Goal: Transaction & Acquisition: Purchase product/service

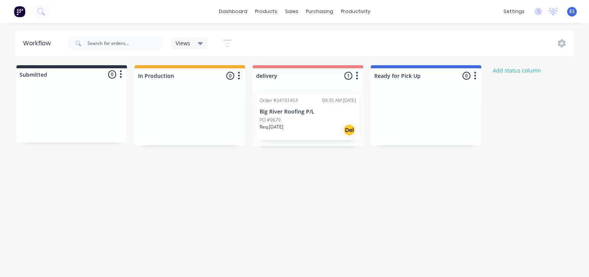
click at [23, 9] on img at bounding box center [19, 11] width 11 height 11
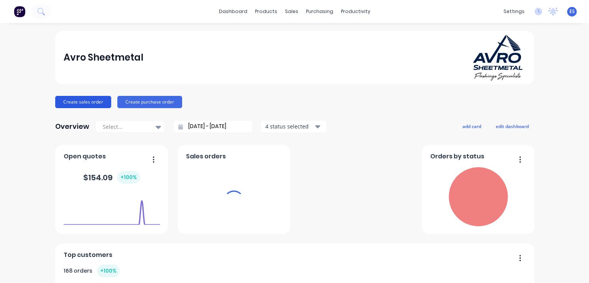
click at [74, 102] on button "Create sales order" at bounding box center [83, 102] width 56 height 12
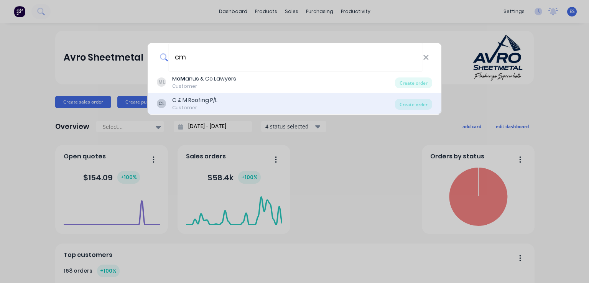
type input "cm"
click at [186, 101] on div "C & M Roofing P/L" at bounding box center [194, 100] width 45 height 8
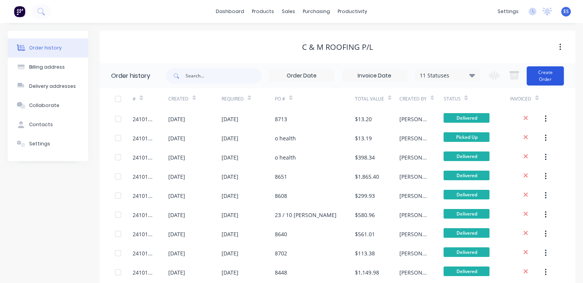
click at [555, 80] on button "Create Order" at bounding box center [545, 75] width 37 height 19
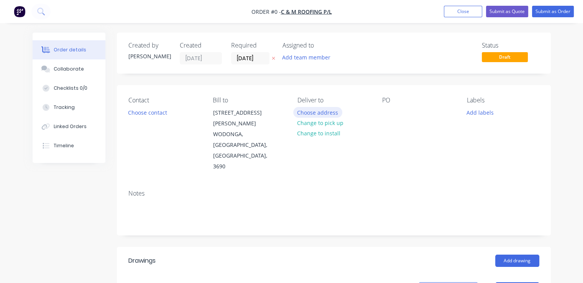
click at [314, 110] on button "Choose address" at bounding box center [317, 112] width 49 height 10
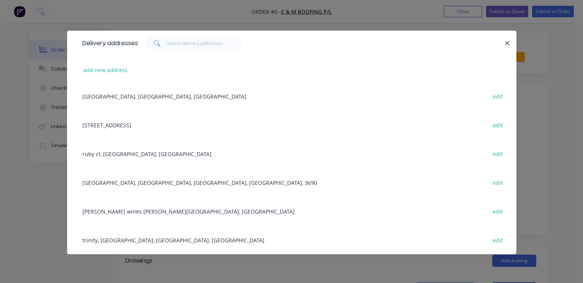
scroll to position [1038, 0]
click at [107, 73] on button "add new address" at bounding box center [105, 70] width 53 height 10
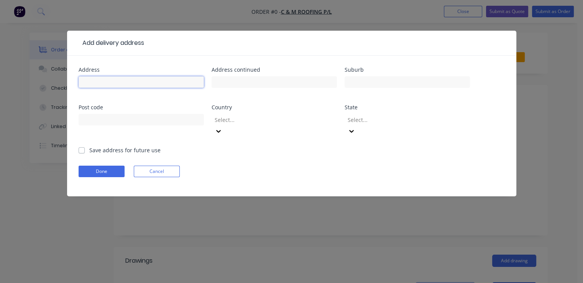
click at [106, 78] on input "text" at bounding box center [141, 81] width 125 height 11
type input "coles wagga"
click at [89, 146] on label "Save address for future use" at bounding box center [124, 150] width 71 height 8
click at [80, 146] on input "Save address for future use" at bounding box center [82, 149] width 6 height 7
checkbox input "true"
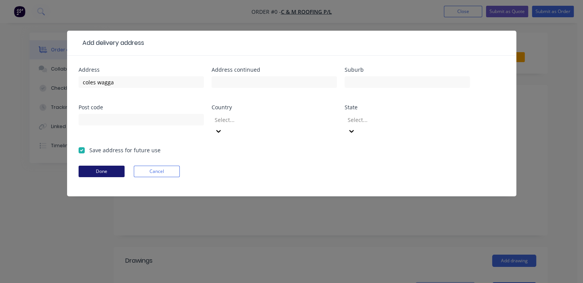
click at [94, 166] on button "Done" at bounding box center [102, 171] width 46 height 11
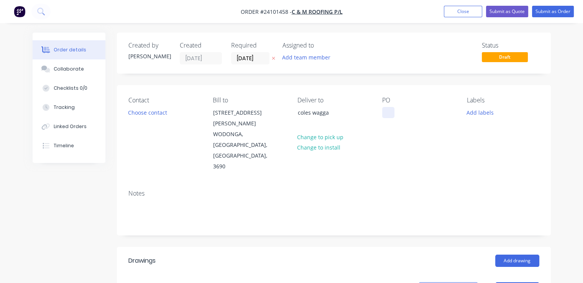
click at [388, 111] on div at bounding box center [388, 112] width 12 height 11
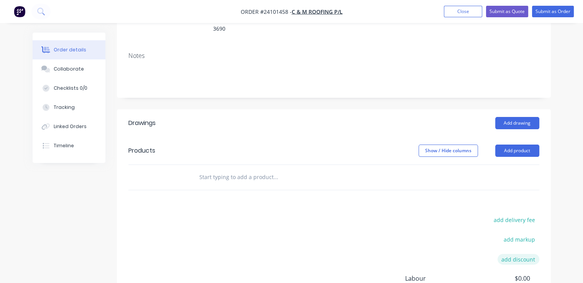
scroll to position [153, 0]
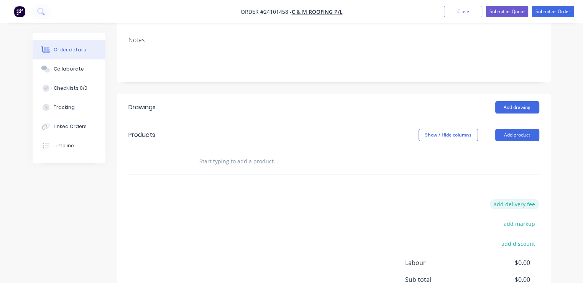
click at [530, 199] on button "add delivery fee" at bounding box center [514, 204] width 49 height 10
type input "360"
click input "submit" at bounding box center [0, 0] width 0 height 0
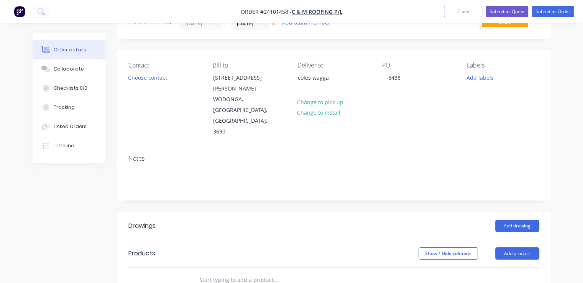
scroll to position [77, 0]
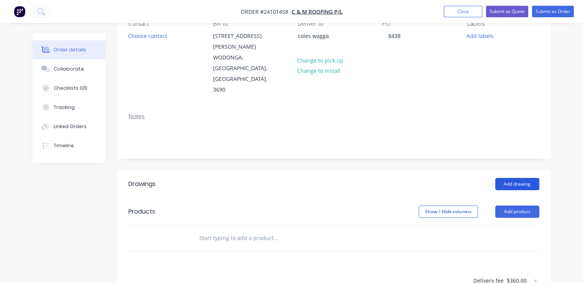
click at [521, 178] on button "Add drawing" at bounding box center [517, 184] width 44 height 12
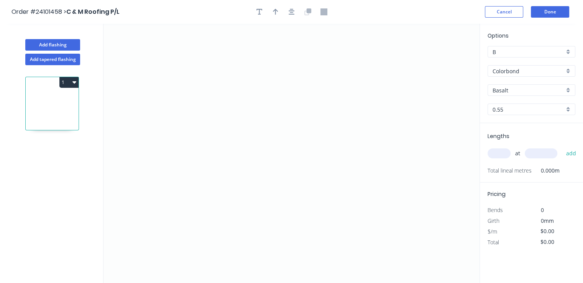
click at [512, 91] on input "Basalt" at bounding box center [529, 90] width 72 height 8
click at [511, 108] on div "Monument" at bounding box center [531, 104] width 87 height 13
type input "Monument"
click at [242, 172] on icon "0" at bounding box center [291, 153] width 376 height 259
click at [228, 186] on icon "0" at bounding box center [291, 153] width 376 height 259
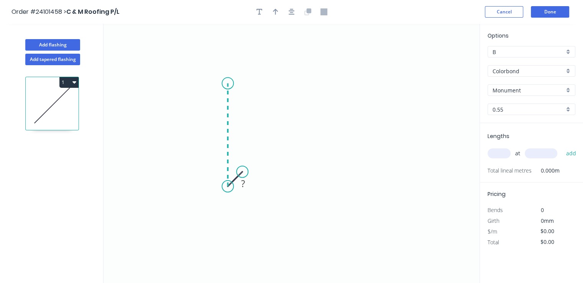
click at [233, 83] on icon "0 ?" at bounding box center [291, 153] width 376 height 259
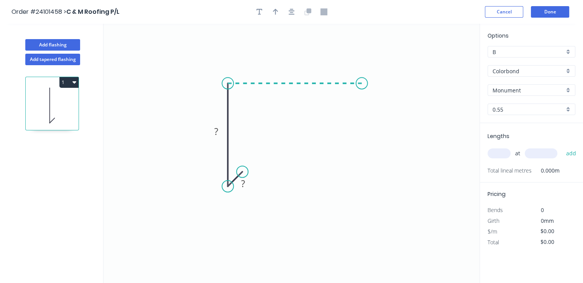
click at [362, 87] on icon "0 ? ?" at bounding box center [291, 153] width 376 height 259
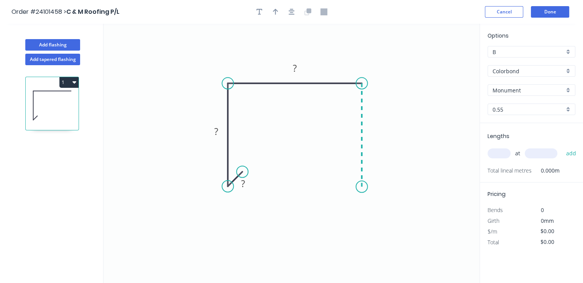
click at [355, 187] on icon "0 ? ? ?" at bounding box center [291, 153] width 376 height 259
click at [347, 171] on icon "0 ? ? ? ?" at bounding box center [291, 153] width 376 height 259
click at [349, 182] on rect at bounding box center [345, 184] width 15 height 11
click at [248, 183] on rect at bounding box center [242, 184] width 15 height 11
click at [210, 130] on rect at bounding box center [216, 131] width 15 height 11
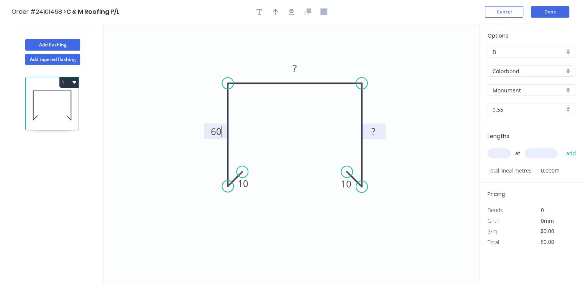
click at [367, 130] on rect at bounding box center [373, 131] width 15 height 11
click at [296, 69] on tspan "?" at bounding box center [295, 68] width 4 height 13
click at [500, 154] on input "text" at bounding box center [499, 153] width 23 height 10
type input "$21.66"
type input "1"
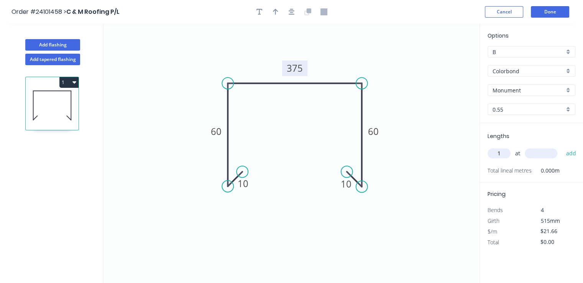
click at [529, 151] on input "text" at bounding box center [541, 153] width 33 height 10
type input "4200"
click at [562, 147] on button "add" at bounding box center [571, 153] width 18 height 13
type input "$90.97"
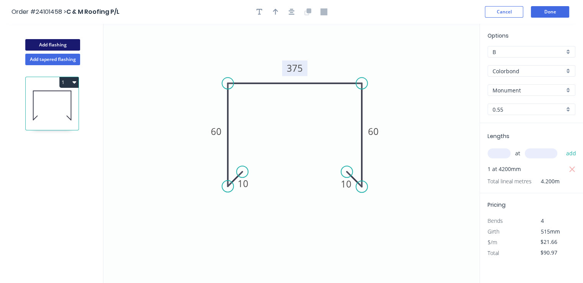
click at [72, 45] on button "Add flashing" at bounding box center [52, 44] width 55 height 11
type input "$0.00"
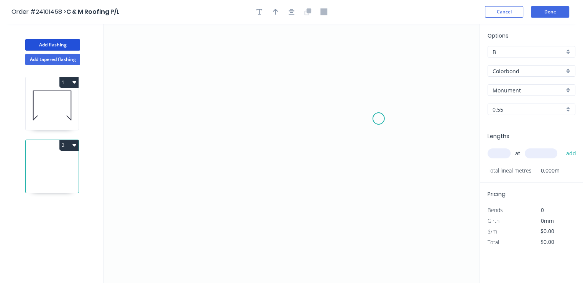
click at [375, 116] on icon "0" at bounding box center [291, 153] width 376 height 259
click at [376, 83] on icon "0" at bounding box center [291, 153] width 376 height 259
click at [197, 74] on icon "0 ?" at bounding box center [291, 153] width 376 height 259
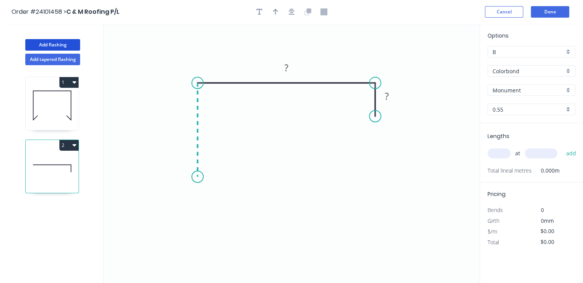
drag, startPoint x: 197, startPoint y: 177, endPoint x: 205, endPoint y: 176, distance: 8.5
click at [197, 177] on icon "0 ? ?" at bounding box center [291, 153] width 376 height 259
click at [218, 162] on icon at bounding box center [207, 169] width 21 height 15
click at [218, 161] on circle at bounding box center [218, 161] width 11 height 11
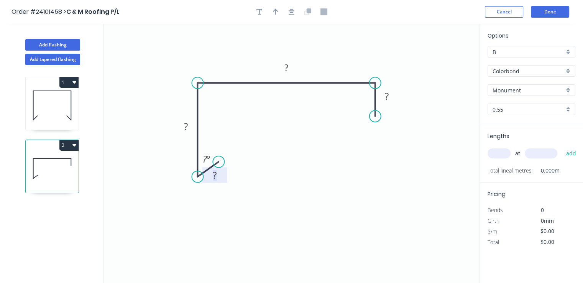
click at [213, 179] on tspan "?" at bounding box center [215, 175] width 4 height 13
click at [184, 130] on tspan "?" at bounding box center [186, 126] width 4 height 13
click at [290, 69] on rect at bounding box center [286, 68] width 15 height 11
click at [392, 99] on rect at bounding box center [386, 96] width 15 height 11
click at [502, 152] on input "text" at bounding box center [499, 153] width 23 height 10
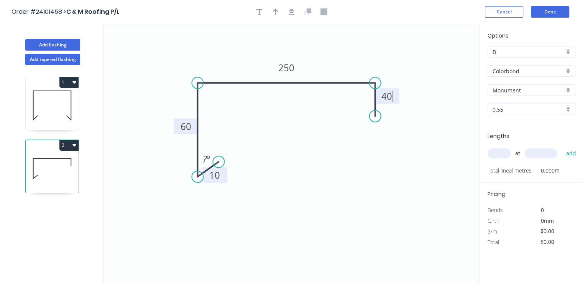
type input "$15.40"
type input "4"
click at [536, 154] on input "text" at bounding box center [541, 153] width 33 height 10
type input "5200"
click at [562, 147] on button "add" at bounding box center [571, 153] width 18 height 13
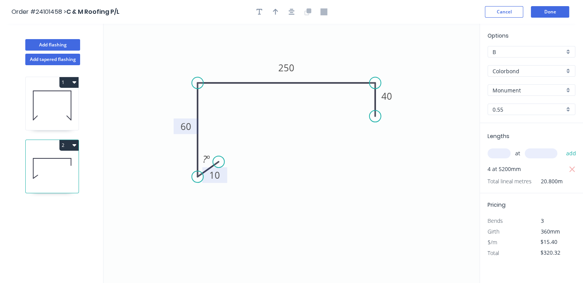
click at [71, 145] on button "2" at bounding box center [68, 145] width 19 height 11
click at [44, 161] on div "Duplicate" at bounding box center [42, 164] width 59 height 11
type input "$0.00"
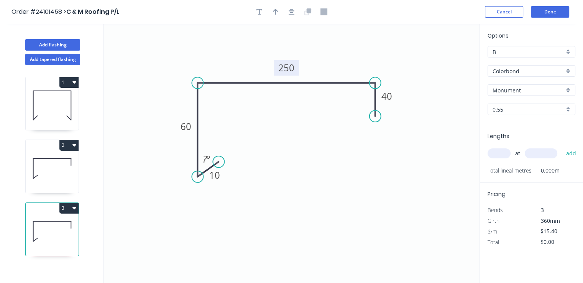
click at [287, 70] on tspan "250" at bounding box center [286, 67] width 16 height 13
click at [500, 153] on input "text" at bounding box center [499, 153] width 23 height 10
type input "$20.71"
type input "4"
click at [537, 155] on input "text" at bounding box center [541, 153] width 33 height 10
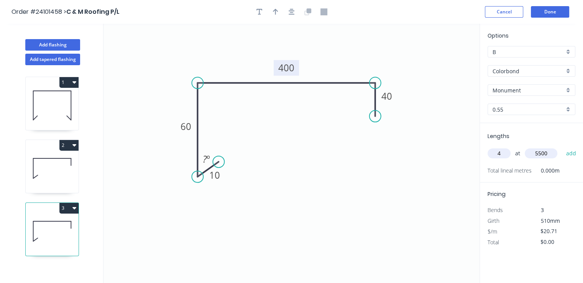
type input "5500"
click at [562, 147] on button "add" at bounding box center [571, 153] width 18 height 13
click at [66, 205] on button "3" at bounding box center [68, 208] width 19 height 11
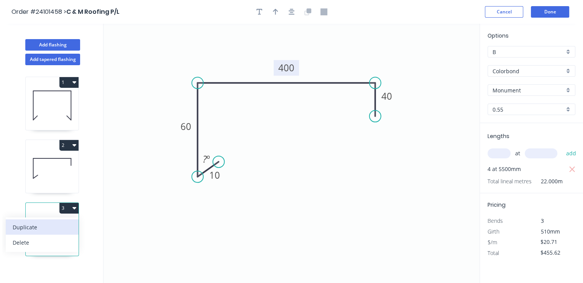
click at [50, 224] on div "Duplicate" at bounding box center [42, 227] width 59 height 11
type input "$0.00"
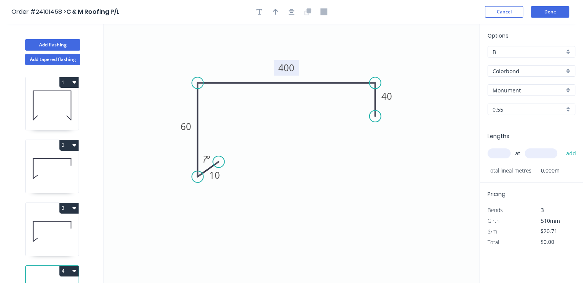
click at [289, 68] on tspan "400" at bounding box center [286, 67] width 16 height 13
click at [498, 151] on input "text" at bounding box center [499, 153] width 23 height 10
type input "$15.40"
type input "2"
click at [546, 154] on input "text" at bounding box center [541, 153] width 33 height 10
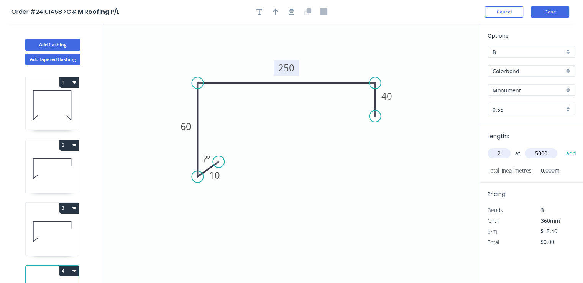
type input "5000"
click at [562, 147] on button "add" at bounding box center [571, 153] width 18 height 13
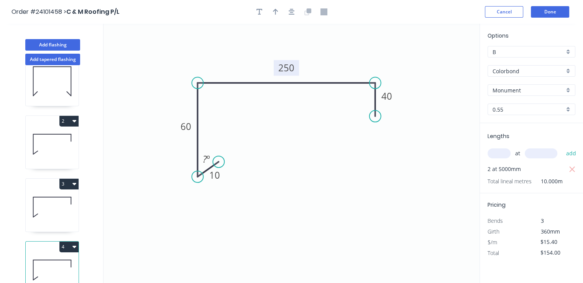
scroll to position [37, 0]
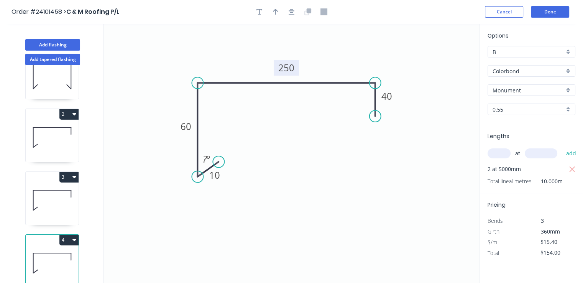
click at [70, 235] on button "4" at bounding box center [68, 240] width 19 height 11
click at [56, 253] on div "Duplicate" at bounding box center [42, 258] width 59 height 11
type input "$0.00"
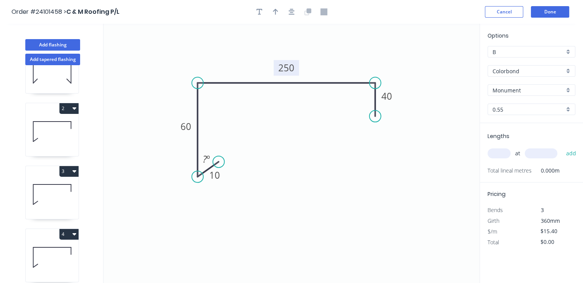
click at [284, 69] on tspan "250" at bounding box center [286, 67] width 16 height 13
click at [292, 67] on tspan "250" at bounding box center [286, 67] width 16 height 13
click at [505, 154] on input "text" at bounding box center [499, 153] width 23 height 10
type input "$14.06"
type input "4"
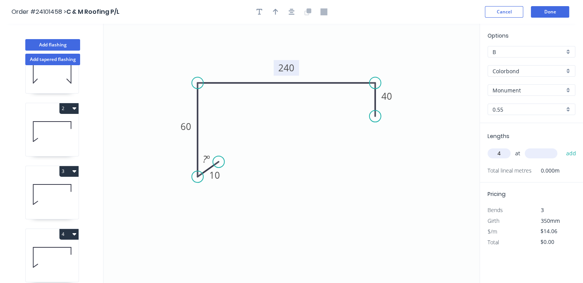
click at [541, 158] on input "text" at bounding box center [541, 153] width 33 height 10
type input "5500"
click at [562, 147] on button "add" at bounding box center [571, 153] width 18 height 13
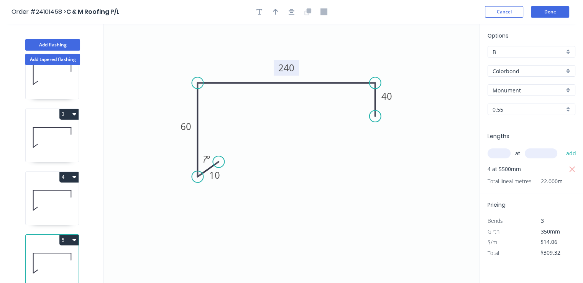
click at [73, 236] on icon "button" at bounding box center [74, 239] width 4 height 6
click at [46, 253] on div "Duplicate" at bounding box center [42, 258] width 59 height 11
type input "$0.00"
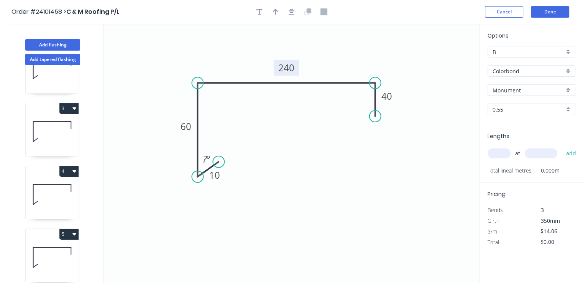
click at [282, 72] on tspan "240" at bounding box center [286, 67] width 16 height 13
click at [391, 189] on icon "0 10 60 240 40 ? º" at bounding box center [291, 153] width 376 height 259
click at [494, 148] on div "at add" at bounding box center [532, 153] width 89 height 13
click at [496, 154] on input "text" at bounding box center [499, 153] width 23 height 10
type input "2"
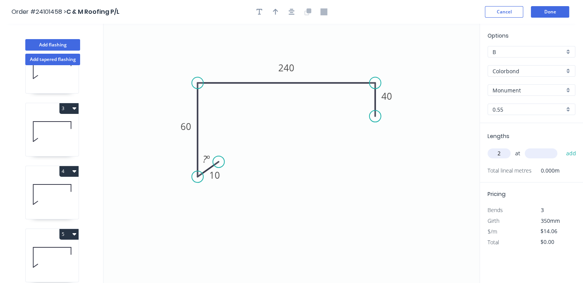
click at [534, 154] on input "text" at bounding box center [541, 153] width 33 height 10
type input "3700"
click at [562, 147] on button "add" at bounding box center [571, 153] width 18 height 13
click at [74, 233] on icon "button" at bounding box center [74, 234] width 4 height 2
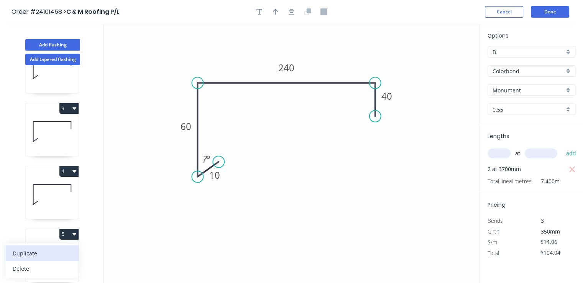
click at [52, 253] on div "Duplicate" at bounding box center [42, 253] width 59 height 11
type input "$0.00"
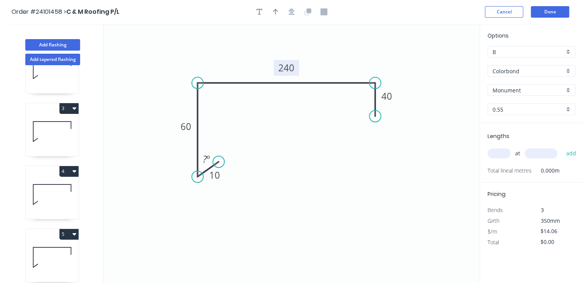
click at [293, 66] on tspan "240" at bounding box center [286, 67] width 16 height 13
click at [496, 153] on input "text" at bounding box center [499, 153] width 23 height 10
type input "1"
click at [535, 156] on input "text" at bounding box center [541, 153] width 33 height 10
type input "3600"
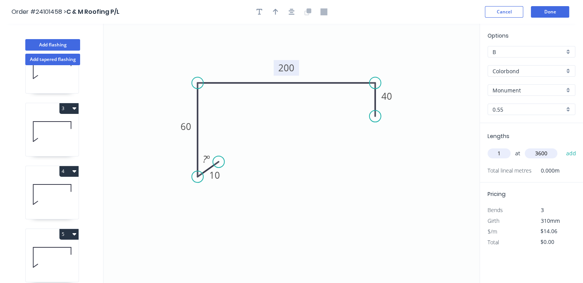
click at [562, 147] on button "add" at bounding box center [571, 153] width 18 height 13
click at [70, 236] on button "5" at bounding box center [68, 234] width 19 height 11
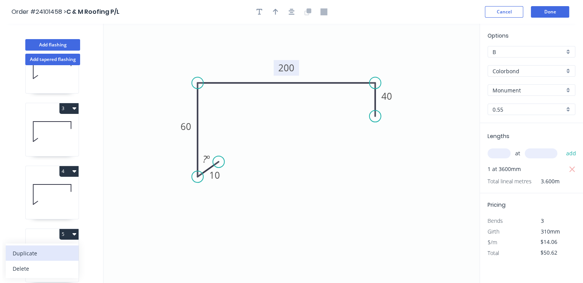
click at [53, 255] on div "Duplicate" at bounding box center [42, 253] width 59 height 11
type input "$0.00"
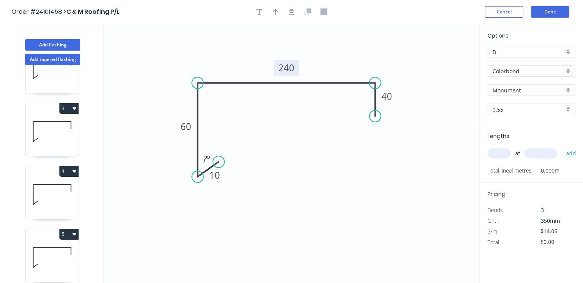
click at [292, 71] on tspan "240" at bounding box center [286, 67] width 16 height 13
click at [501, 152] on input "text" at bounding box center [499, 153] width 23 height 10
type input "$15.40"
type input "1"
click at [537, 157] on input "text" at bounding box center [541, 153] width 33 height 10
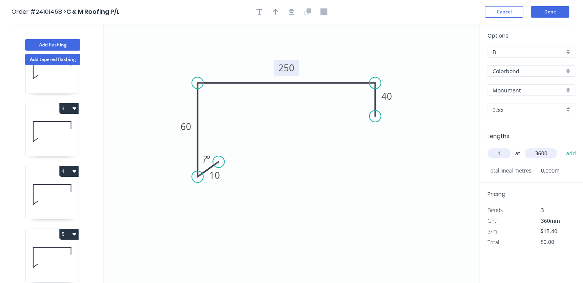
type input "3600"
click at [562, 147] on button "add" at bounding box center [571, 153] width 18 height 13
type input "$55.44"
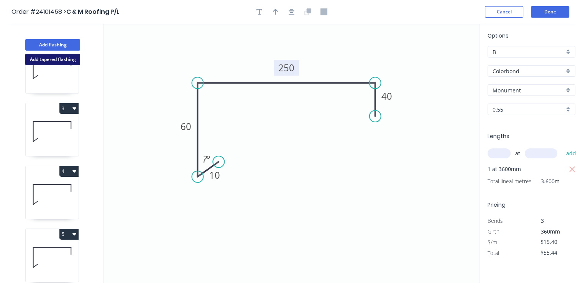
click at [60, 62] on button "Add tapered flashing" at bounding box center [52, 59] width 55 height 11
type input "$0.00"
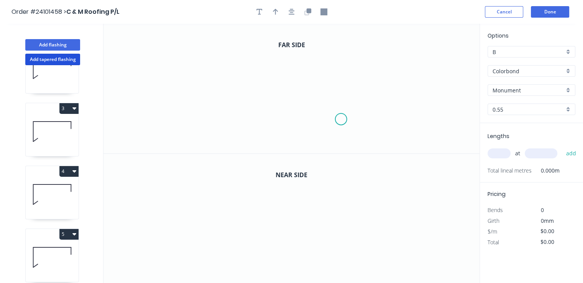
click at [341, 119] on icon "0" at bounding box center [291, 89] width 376 height 130
click at [349, 109] on icon "0" at bounding box center [291, 89] width 376 height 130
click at [349, 64] on icon "0 ?" at bounding box center [291, 89] width 376 height 130
click at [225, 68] on icon "0 ? ? ? º" at bounding box center [291, 89] width 376 height 130
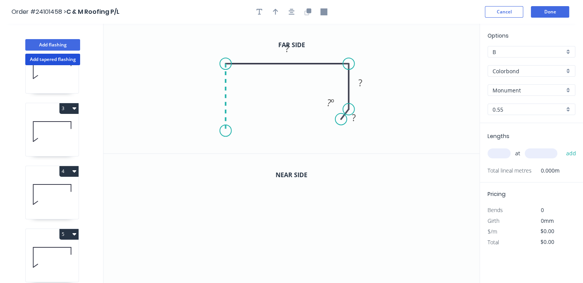
click at [222, 131] on icon "0 ? ? ? ? º" at bounding box center [291, 89] width 376 height 130
click at [239, 121] on icon at bounding box center [232, 126] width 13 height 10
click at [239, 122] on circle at bounding box center [238, 120] width 11 height 11
click at [239, 130] on tspan "?" at bounding box center [239, 131] width 4 height 13
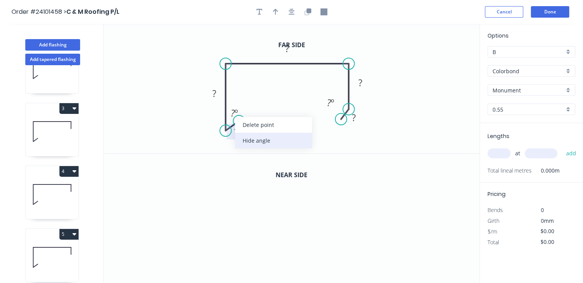
click at [251, 143] on div "Hide angle" at bounding box center [273, 141] width 77 height 16
click at [215, 95] on tspan "?" at bounding box center [214, 93] width 4 height 13
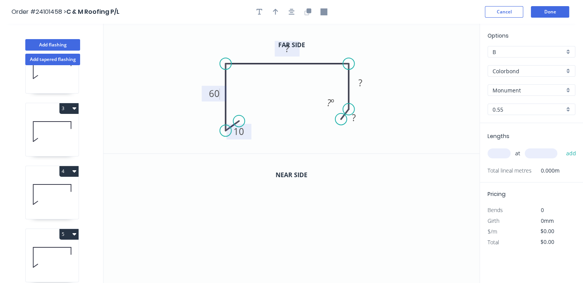
click at [293, 52] on rect at bounding box center [286, 49] width 15 height 11
click at [365, 80] on rect at bounding box center [360, 83] width 15 height 11
click at [355, 122] on tspan "?" at bounding box center [354, 117] width 4 height 13
click at [307, 14] on icon "button" at bounding box center [307, 11] width 7 height 7
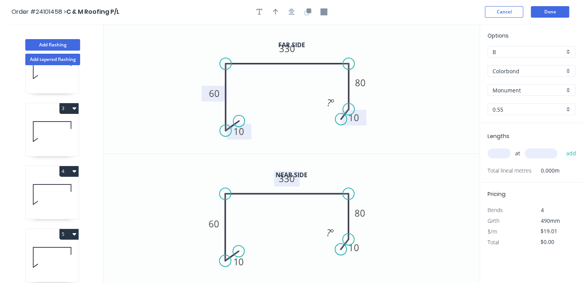
click at [294, 182] on tspan "330" at bounding box center [287, 178] width 16 height 13
click at [507, 154] on input "text" at bounding box center [499, 153] width 23 height 10
type input "$25.35"
type input "1"
click at [546, 154] on input "text" at bounding box center [541, 153] width 33 height 10
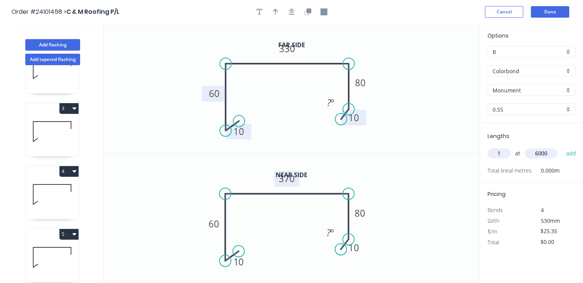
type input "6000"
click at [562, 147] on button "add" at bounding box center [571, 153] width 18 height 13
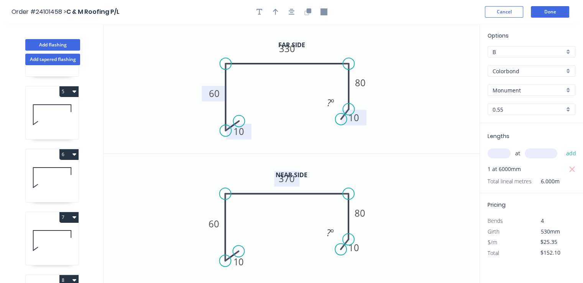
scroll to position [351, 0]
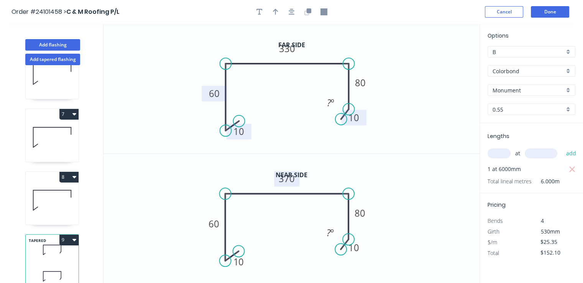
click at [66, 235] on button "9" at bounding box center [68, 240] width 19 height 11
click at [51, 253] on div "Duplicate" at bounding box center [42, 258] width 59 height 11
type input "$0.00"
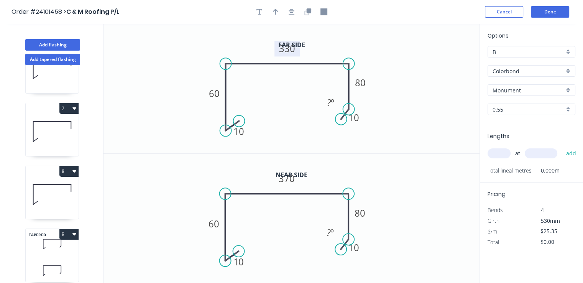
click at [289, 51] on tspan "330" at bounding box center [287, 48] width 16 height 13
click at [290, 180] on tspan "370" at bounding box center [287, 178] width 16 height 13
click at [504, 154] on input "text" at bounding box center [499, 153] width 23 height 10
type input "1"
click at [532, 153] on input "text" at bounding box center [541, 153] width 33 height 10
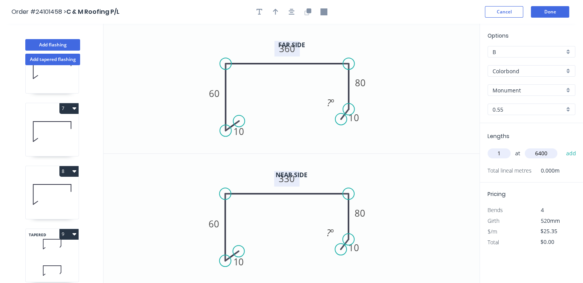
type input "6400"
click at [562, 147] on button "add" at bounding box center [571, 153] width 18 height 13
type input "$162.24"
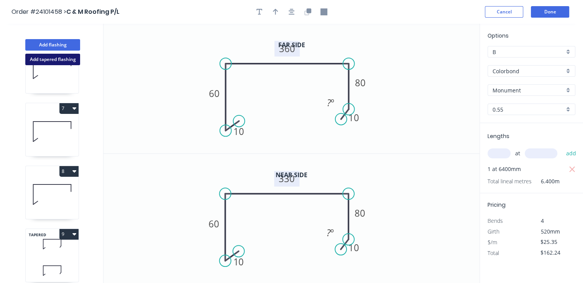
click at [47, 57] on button "Add tapered flashing" at bounding box center [52, 59] width 55 height 11
type input "$0.00"
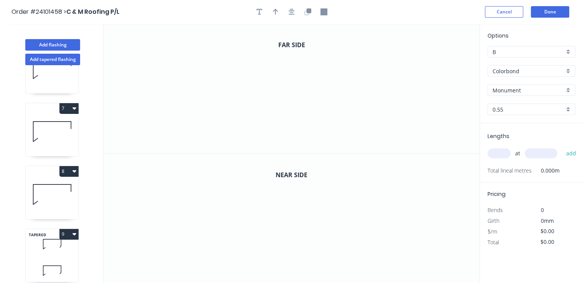
click at [519, 90] on input "Monument" at bounding box center [529, 90] width 72 height 8
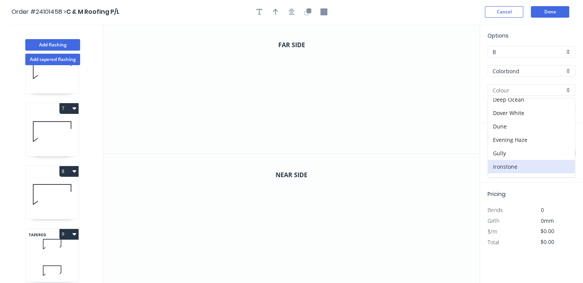
scroll to position [77, 0]
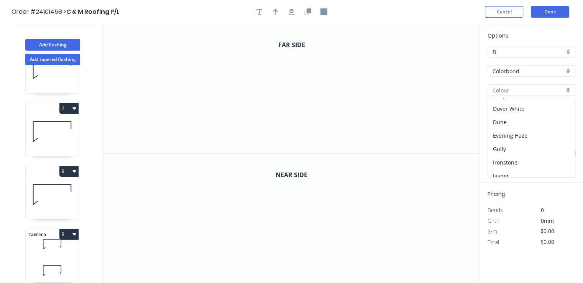
click at [521, 112] on div "Dover White" at bounding box center [531, 108] width 87 height 13
type input "Dover White"
click at [219, 90] on icon "0" at bounding box center [291, 89] width 376 height 130
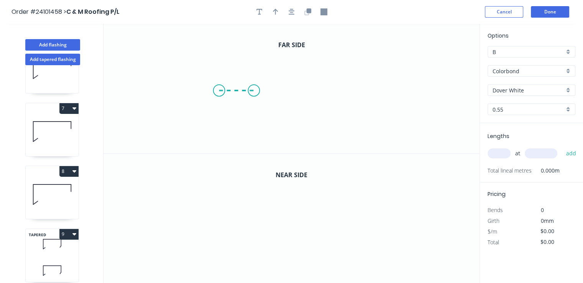
click at [254, 89] on icon "0" at bounding box center [291, 89] width 376 height 130
click at [253, 122] on icon "0 ?" at bounding box center [291, 89] width 376 height 130
click at [344, 122] on icon "0 ? ?" at bounding box center [291, 89] width 376 height 130
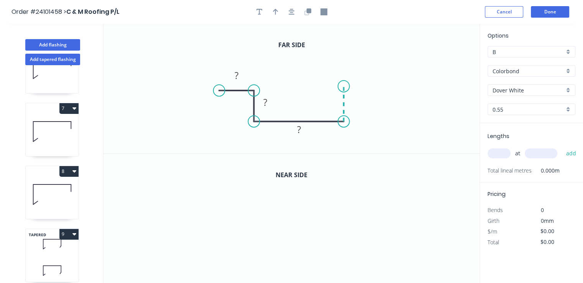
click at [343, 86] on icon "0 ? ? ?" at bounding box center [291, 89] width 376 height 130
click at [381, 86] on icon "0 ? ? ? ?" at bounding box center [291, 89] width 376 height 130
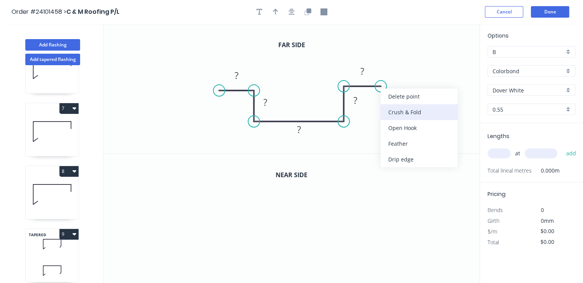
click at [395, 108] on div "Crush & Fold" at bounding box center [419, 112] width 77 height 16
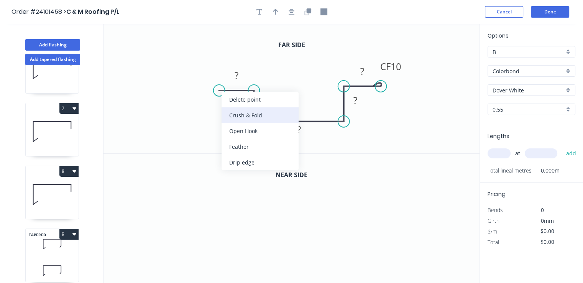
click at [235, 110] on div "Crush & Fold" at bounding box center [260, 115] width 77 height 16
click at [241, 117] on div "Flip bend" at bounding box center [261, 118] width 77 height 16
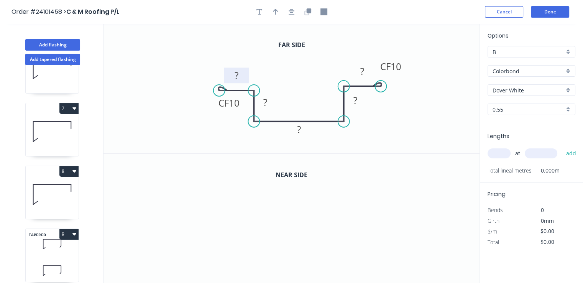
click at [240, 76] on rect at bounding box center [236, 76] width 15 height 11
click at [365, 71] on rect at bounding box center [362, 71] width 15 height 11
click at [359, 102] on rect at bounding box center [355, 100] width 15 height 11
click at [272, 107] on rect at bounding box center [265, 102] width 15 height 11
click at [297, 133] on tspan "?" at bounding box center [299, 129] width 4 height 13
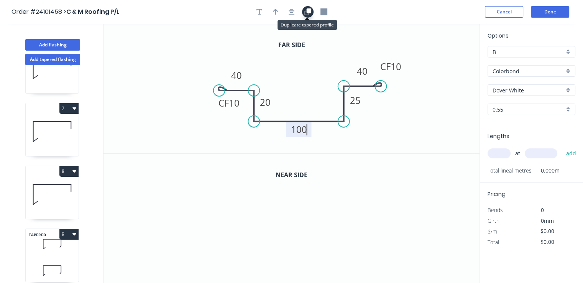
click at [311, 15] on button "button" at bounding box center [307, 11] width 11 height 11
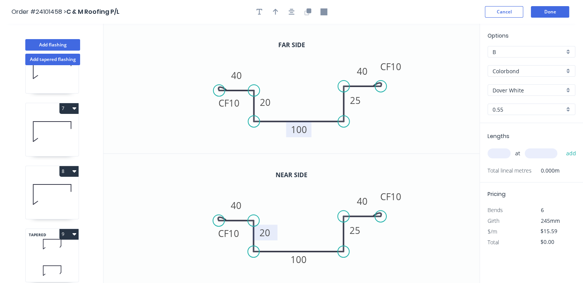
click at [270, 232] on tspan "20" at bounding box center [265, 232] width 11 height 13
type input "$19.28"
click at [352, 231] on tspan "25" at bounding box center [355, 230] width 11 height 13
click at [500, 155] on input "text" at bounding box center [499, 153] width 23 height 10
type input "1"
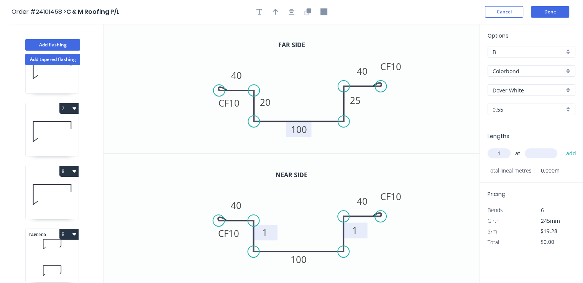
click at [549, 154] on input "text" at bounding box center [541, 153] width 33 height 10
type input "600"
click at [562, 147] on button "add" at bounding box center [571, 153] width 18 height 13
type input "$11.57"
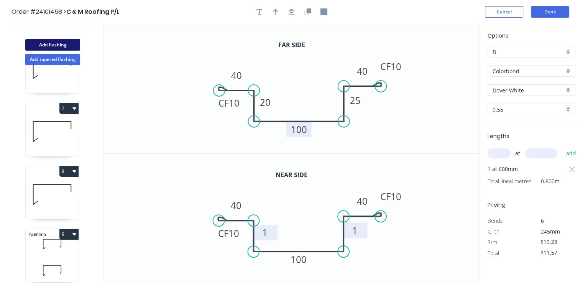
click at [67, 42] on button "Add flashing" at bounding box center [52, 44] width 55 height 11
type input "$0.00"
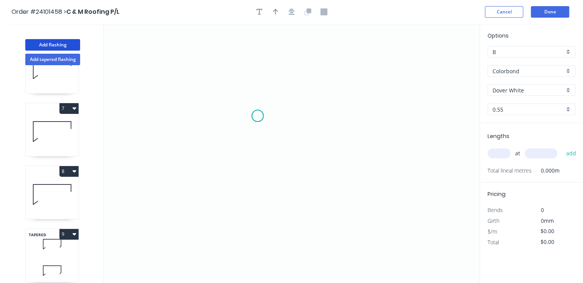
click at [258, 116] on icon "0" at bounding box center [291, 153] width 376 height 259
click at [256, 148] on icon "0" at bounding box center [291, 153] width 376 height 259
click at [358, 151] on icon "0 ?" at bounding box center [291, 153] width 376 height 259
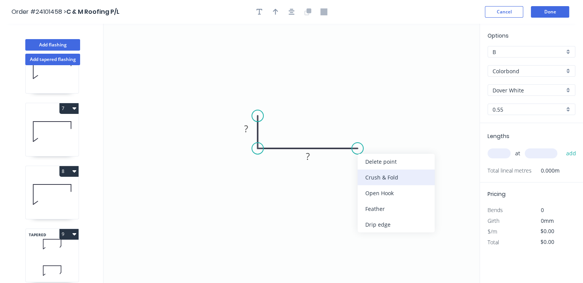
click at [371, 181] on div "Crush & Fold" at bounding box center [396, 177] width 77 height 16
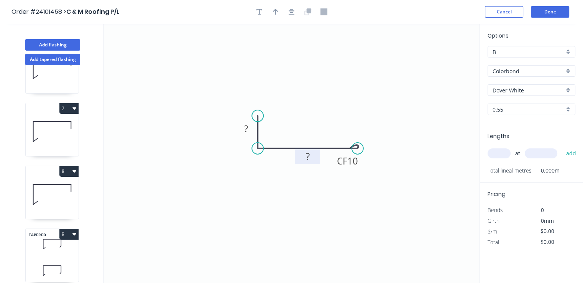
click at [312, 157] on rect at bounding box center [307, 156] width 15 height 11
click at [250, 127] on rect at bounding box center [245, 129] width 15 height 11
click at [503, 154] on input "text" at bounding box center [499, 153] width 23 height 10
type input "$7.80"
type input "1"
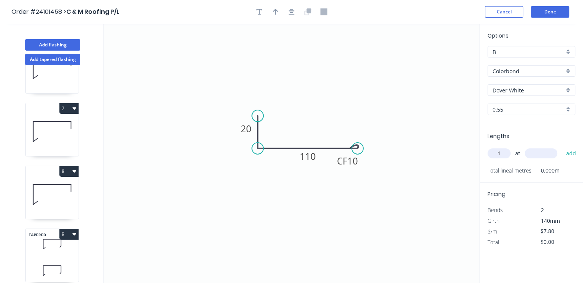
click at [540, 154] on input "text" at bounding box center [541, 153] width 33 height 10
type input "3600"
click at [562, 147] on button "add" at bounding box center [571, 153] width 18 height 13
type input "$28.08"
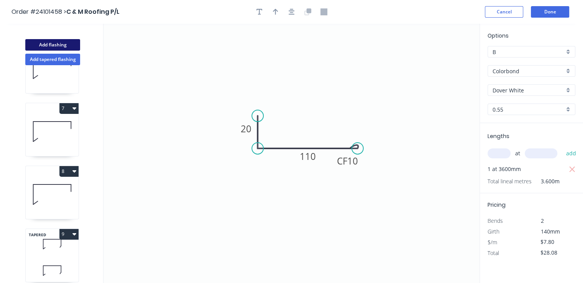
click at [62, 42] on button "Add flashing" at bounding box center [52, 44] width 55 height 11
type input "$0.00"
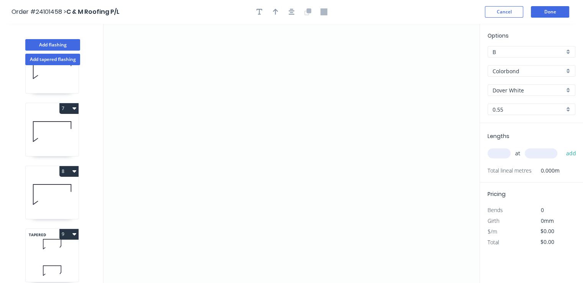
click at [520, 89] on input "Dover White" at bounding box center [529, 90] width 72 height 8
click at [520, 103] on div "[PERSON_NAME]" at bounding box center [531, 104] width 87 height 13
type input "[PERSON_NAME]"
click at [264, 81] on icon "0" at bounding box center [291, 153] width 376 height 259
click at [265, 130] on icon "0" at bounding box center [291, 153] width 376 height 259
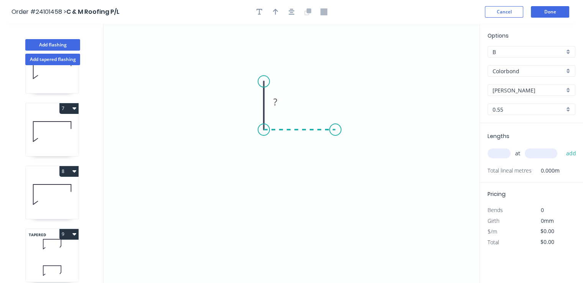
click at [335, 130] on icon "0 ?" at bounding box center [291, 153] width 376 height 259
click at [334, 171] on icon "0 ? ?" at bounding box center [291, 153] width 376 height 259
click at [184, 172] on icon "0 ? ? ?" at bounding box center [291, 153] width 376 height 259
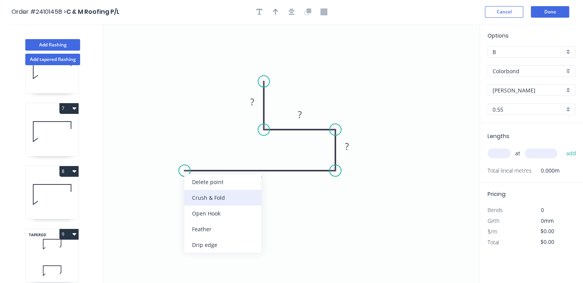
click at [207, 197] on div "Crush & Fold" at bounding box center [222, 198] width 77 height 16
click at [209, 195] on div "Flip bend" at bounding box center [223, 198] width 77 height 16
click at [265, 182] on rect at bounding box center [259, 179] width 15 height 11
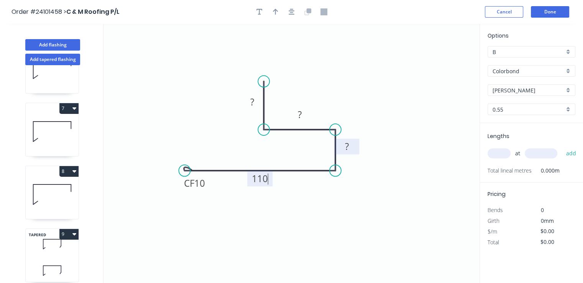
click at [348, 146] on tspan "?" at bounding box center [347, 146] width 4 height 13
click at [299, 121] on rect at bounding box center [299, 115] width 25 height 16
click at [300, 115] on tspan "?" at bounding box center [299, 114] width 4 height 13
click at [251, 105] on tspan "?" at bounding box center [252, 101] width 4 height 13
click at [498, 156] on input "text" at bounding box center [499, 153] width 23 height 10
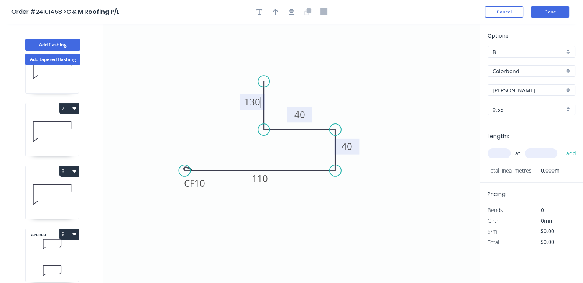
type input "$15.02"
type input "1"
click at [535, 154] on input "text" at bounding box center [541, 153] width 33 height 10
type input "4000"
click at [562, 147] on button "add" at bounding box center [571, 153] width 18 height 13
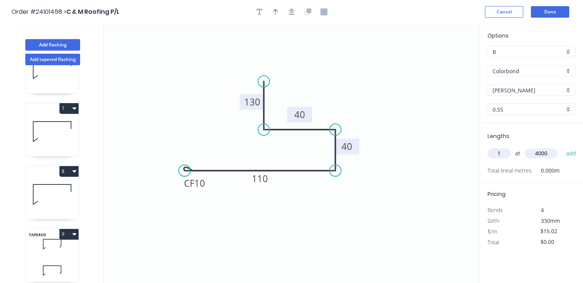
type input "$60.08"
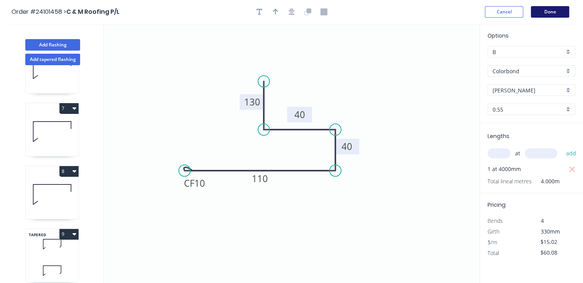
click at [558, 8] on button "Done" at bounding box center [550, 11] width 38 height 11
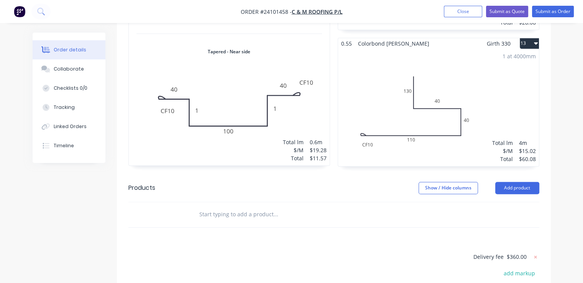
scroll to position [1178, 0]
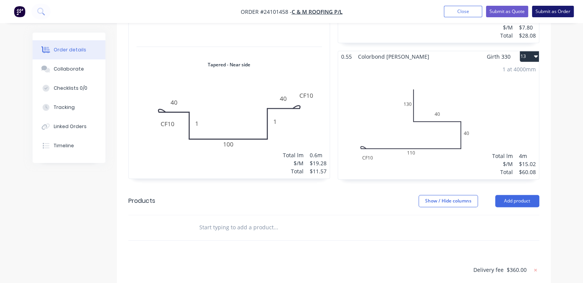
click at [560, 13] on button "Submit as Order" at bounding box center [553, 11] width 42 height 11
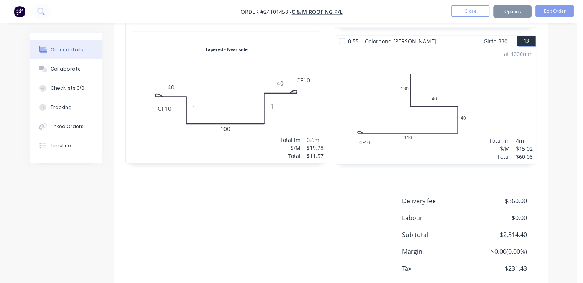
scroll to position [0, 0]
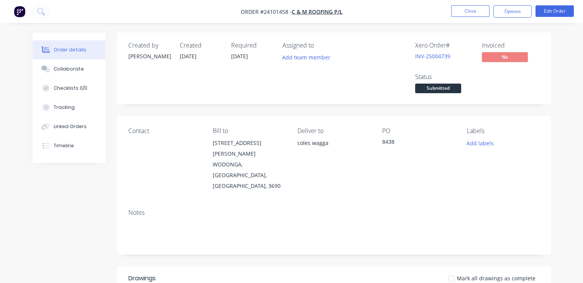
click at [20, 15] on img "button" at bounding box center [19, 11] width 11 height 11
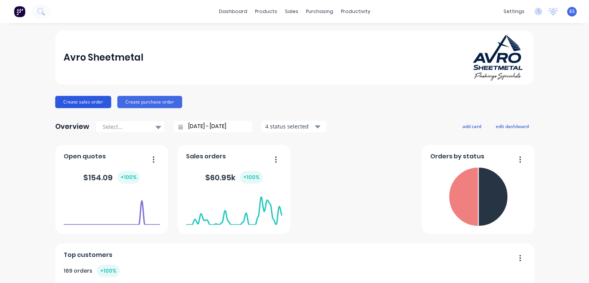
click at [92, 100] on button "Create sales order" at bounding box center [83, 102] width 56 height 12
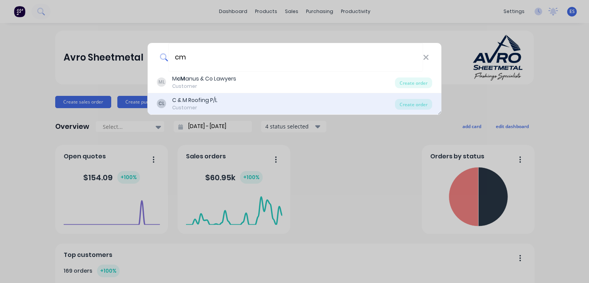
type input "cm"
click at [210, 111] on div "CL C & M Roofing P/L Customer Create order" at bounding box center [295, 103] width 294 height 21
click at [188, 102] on div "C & M Roofing P/L" at bounding box center [194, 100] width 45 height 8
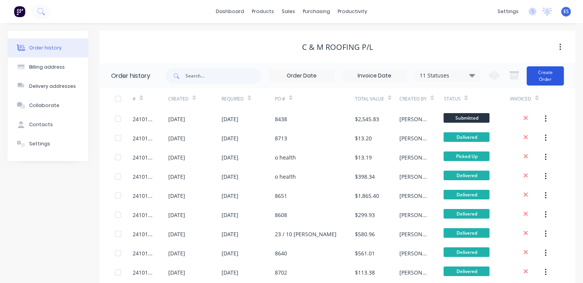
click at [545, 74] on button "Create Order" at bounding box center [545, 75] width 37 height 19
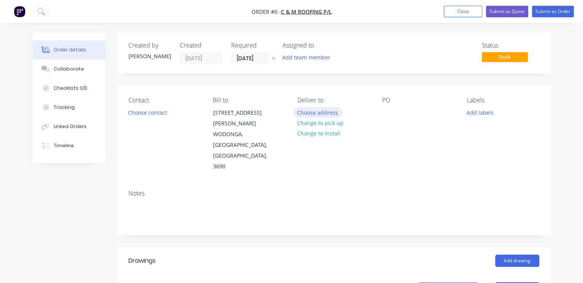
click at [327, 109] on button "Choose address" at bounding box center [317, 112] width 49 height 10
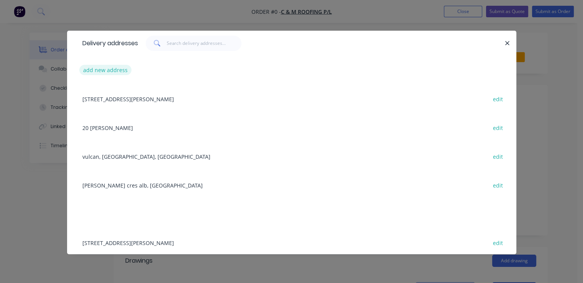
click at [109, 67] on button "add new address" at bounding box center [105, 70] width 53 height 10
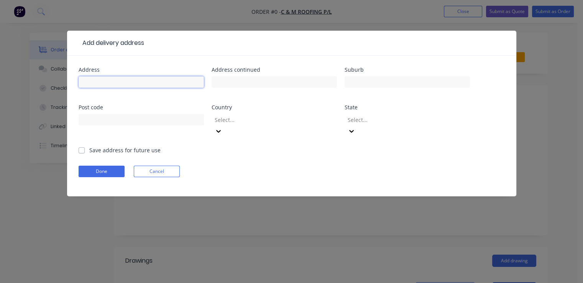
click at [100, 81] on input "text" at bounding box center [141, 81] width 125 height 11
type input "mountford cres"
click at [89, 146] on label "Save address for future use" at bounding box center [124, 150] width 71 height 8
click at [83, 146] on input "Save address for future use" at bounding box center [82, 149] width 6 height 7
checkbox input "true"
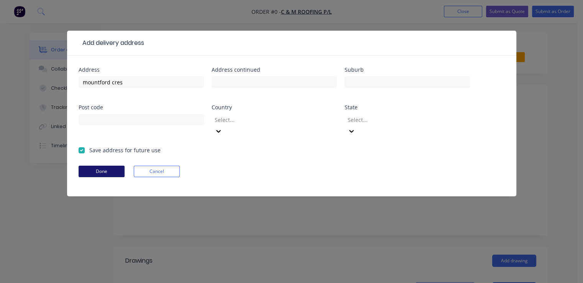
click at [94, 166] on button "Done" at bounding box center [102, 171] width 46 height 11
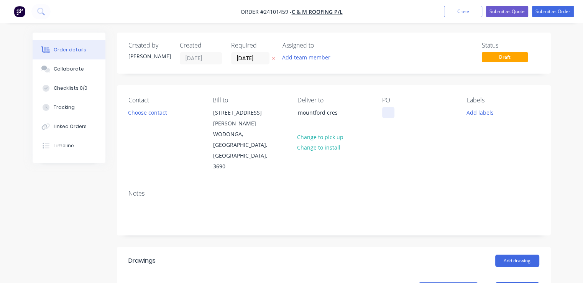
click at [391, 111] on div at bounding box center [388, 112] width 12 height 11
click at [521, 255] on button "Add drawing" at bounding box center [517, 261] width 44 height 12
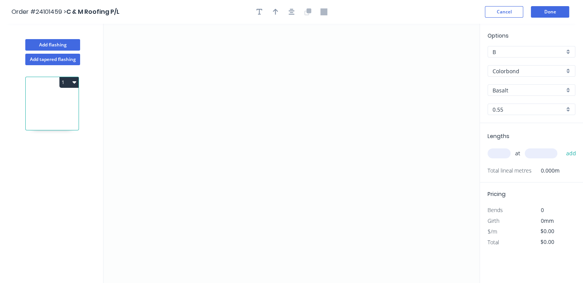
click at [503, 89] on input "Basalt" at bounding box center [529, 90] width 72 height 8
click at [504, 105] on div "Monument" at bounding box center [531, 104] width 87 height 13
type input "Monument"
click at [345, 124] on icon "0" at bounding box center [291, 153] width 376 height 259
click at [343, 86] on icon "0" at bounding box center [291, 153] width 376 height 259
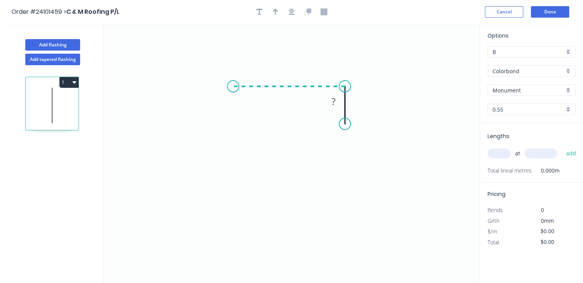
click at [232, 80] on icon "0 ?" at bounding box center [291, 153] width 376 height 259
click at [226, 175] on icon "0 ? ?" at bounding box center [291, 153] width 376 height 259
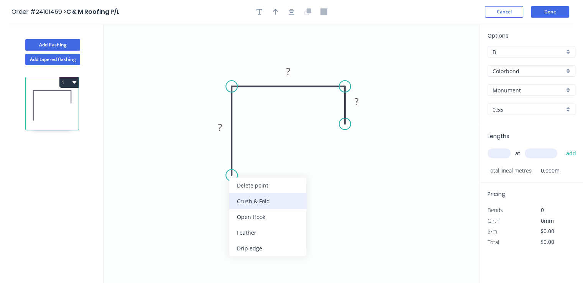
click at [239, 199] on div "Crush & Fold" at bounding box center [267, 201] width 77 height 16
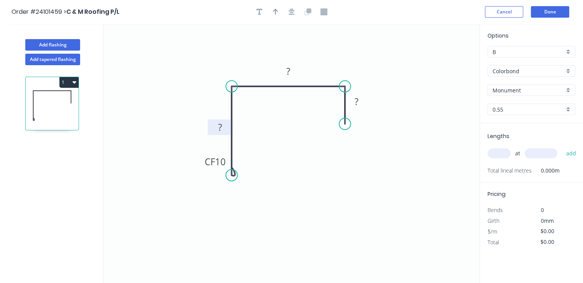
click at [218, 129] on rect at bounding box center [219, 127] width 15 height 11
click at [287, 72] on tspan "?" at bounding box center [288, 71] width 4 height 13
click at [363, 103] on rect at bounding box center [356, 102] width 15 height 11
click at [504, 153] on input "text" at bounding box center [499, 153] width 23 height 10
type input "$20.71"
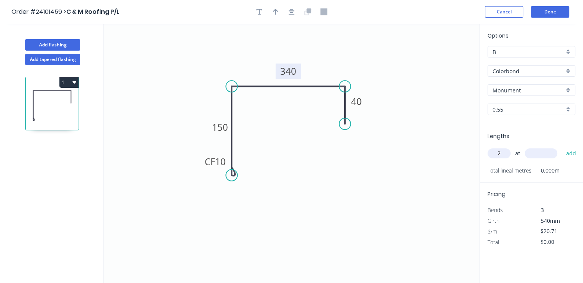
type input "2"
click at [530, 154] on input "text" at bounding box center [541, 153] width 33 height 10
type input "4600"
click at [562, 147] on button "add" at bounding box center [571, 153] width 18 height 13
click at [74, 83] on icon "button" at bounding box center [74, 82] width 4 height 6
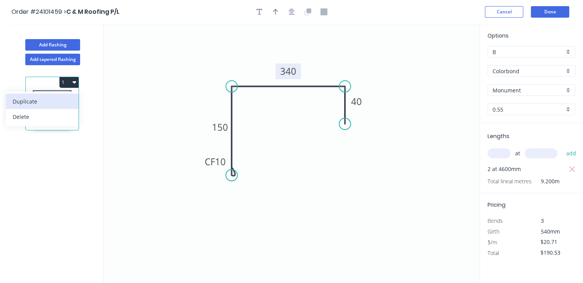
click at [67, 99] on div "Duplicate" at bounding box center [42, 101] width 59 height 11
type input "$0.00"
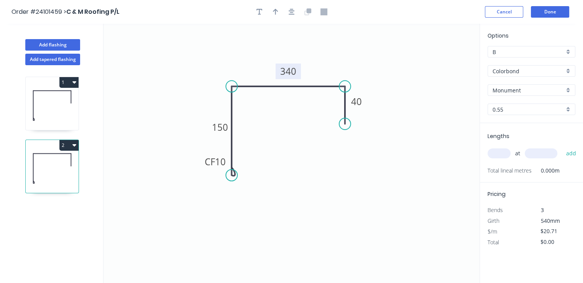
click at [291, 72] on tspan "340" at bounding box center [288, 71] width 16 height 13
click at [497, 149] on input "text" at bounding box center [499, 153] width 23 height 10
type input "1"
click at [534, 153] on input "text" at bounding box center [541, 153] width 33 height 10
type input "3600"
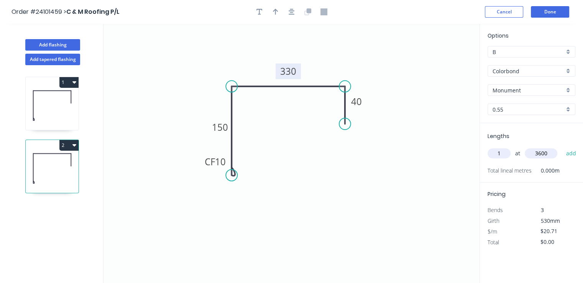
click at [562, 147] on button "add" at bounding box center [571, 153] width 18 height 13
type input "$74.56"
type input "1"
click at [534, 153] on input "text" at bounding box center [541, 153] width 33 height 10
type input "7800"
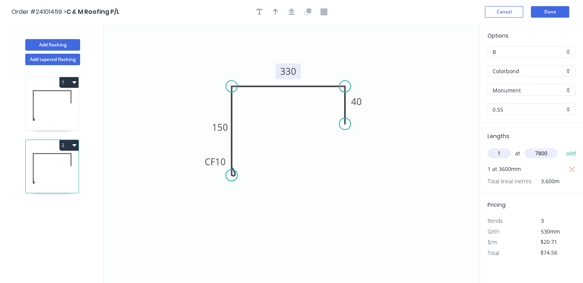
click at [562, 147] on button "add" at bounding box center [571, 153] width 18 height 13
click at [76, 80] on icon "button" at bounding box center [74, 82] width 4 height 6
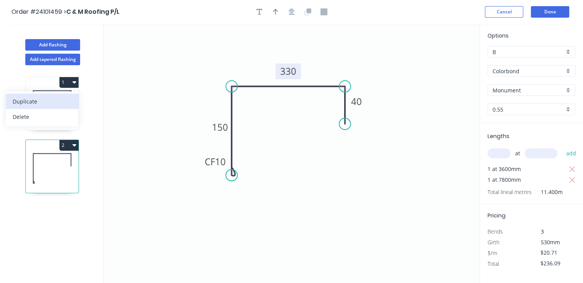
click at [57, 102] on div "Duplicate" at bounding box center [42, 101] width 59 height 11
type input "$0.00"
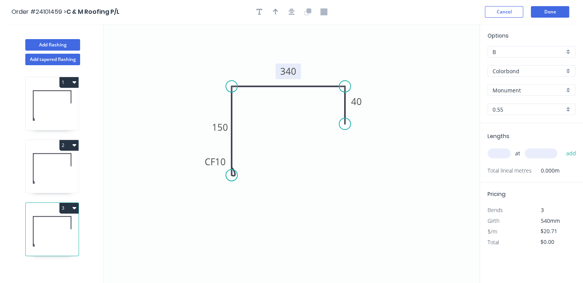
click at [283, 76] on tspan "340" at bounding box center [288, 71] width 16 height 13
click at [493, 157] on input "text" at bounding box center [499, 153] width 23 height 10
type input "$26.02"
type input "1"
click at [544, 152] on input "text" at bounding box center [541, 153] width 33 height 10
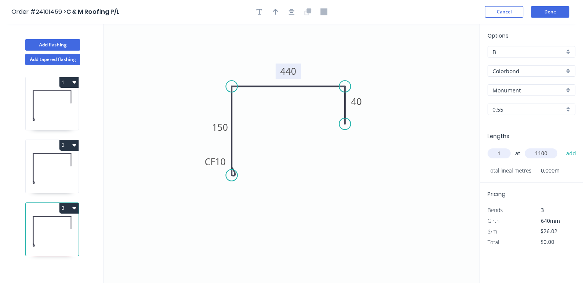
type input "1100"
click at [562, 147] on button "add" at bounding box center [571, 153] width 18 height 13
type input "$28.62"
type input "1"
click at [544, 152] on input "text" at bounding box center [541, 153] width 33 height 10
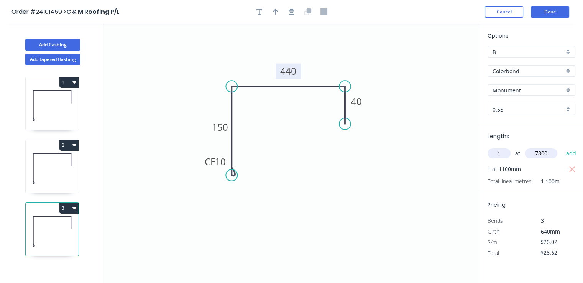
type input "7800"
click at [562, 147] on button "add" at bounding box center [571, 153] width 18 height 13
click at [74, 211] on button "3" at bounding box center [68, 208] width 19 height 11
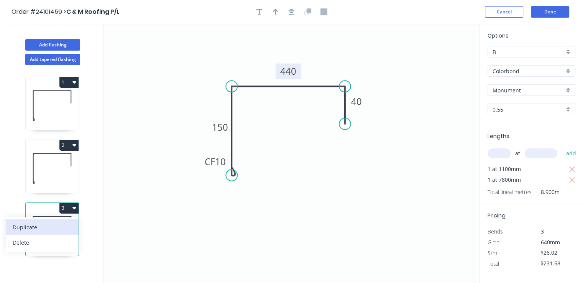
click at [52, 224] on div "Duplicate" at bounding box center [42, 227] width 59 height 11
type input "$0.00"
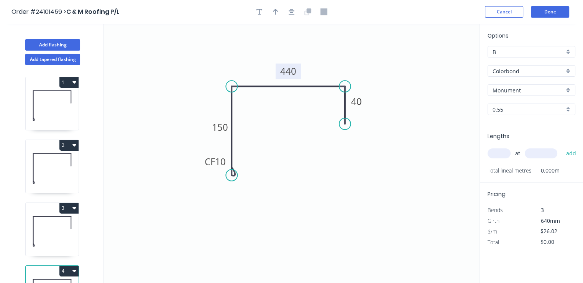
click at [292, 73] on tspan "440" at bounding box center [288, 71] width 16 height 13
click at [502, 154] on input "text" at bounding box center [499, 153] width 23 height 10
type input "$20.71"
type input "2"
click at [538, 156] on input "text" at bounding box center [541, 153] width 33 height 10
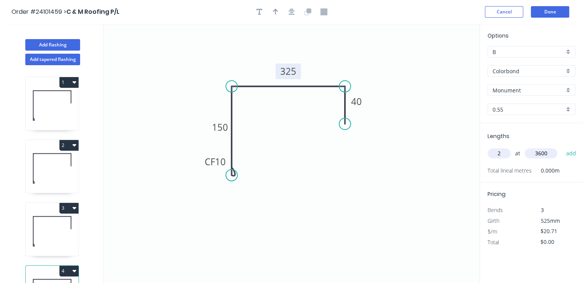
type input "3600"
click at [562, 147] on button "add" at bounding box center [571, 153] width 18 height 13
type input "$149.11"
click at [68, 206] on button "3" at bounding box center [68, 208] width 19 height 11
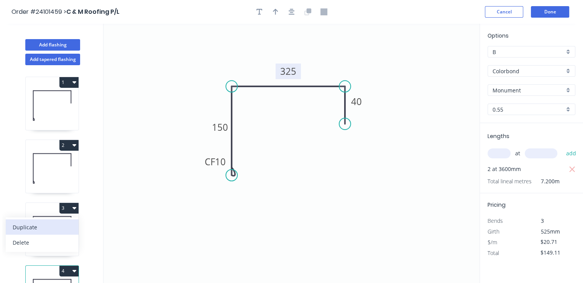
click at [49, 228] on div "Duplicate" at bounding box center [42, 227] width 59 height 11
type input "$26.02"
type input "$0.00"
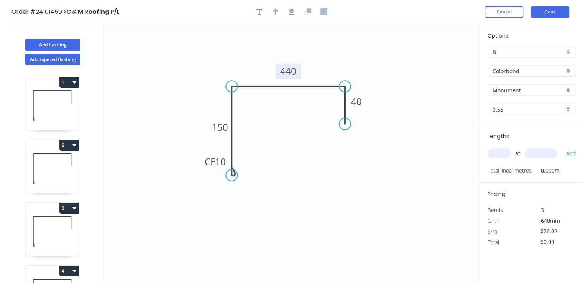
click at [291, 69] on tspan "440" at bounding box center [288, 71] width 16 height 13
click at [502, 153] on input "text" at bounding box center [499, 153] width 23 height 10
type input "1"
click at [533, 153] on input "text" at bounding box center [541, 153] width 33 height 10
type input "7800"
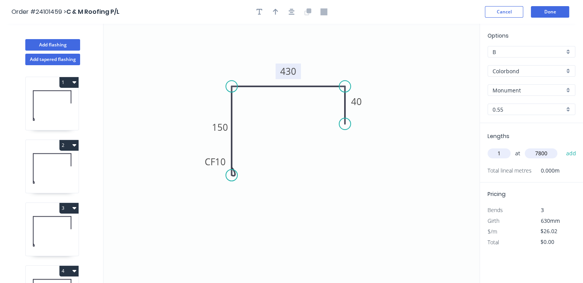
click at [562, 147] on button "add" at bounding box center [571, 153] width 18 height 13
type input "$202.96"
type input "1"
click at [533, 153] on input "text" at bounding box center [541, 153] width 33 height 10
type input "7300"
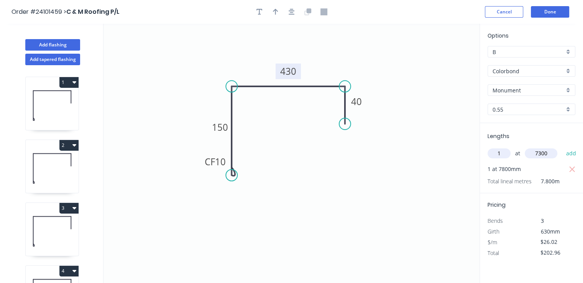
click at [562, 147] on button "add" at bounding box center [571, 153] width 18 height 13
type input "$392.90"
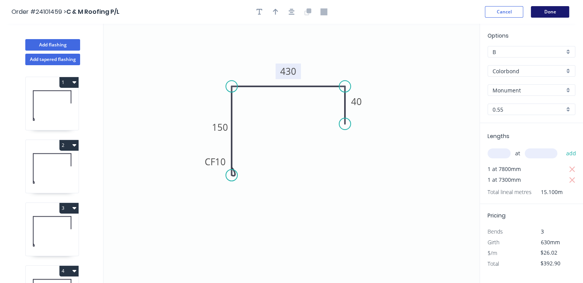
click at [557, 8] on button "Done" at bounding box center [550, 11] width 38 height 11
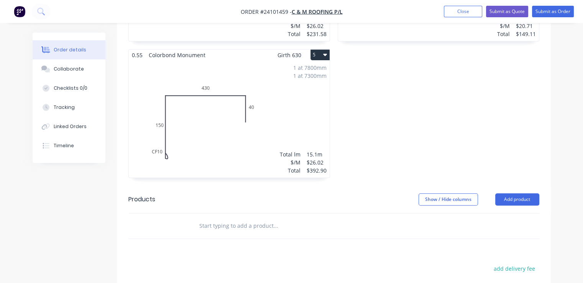
scroll to position [613, 0]
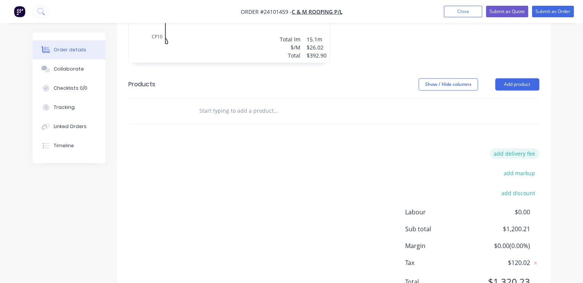
click at [523, 148] on button "add delivery fee" at bounding box center [514, 153] width 49 height 10
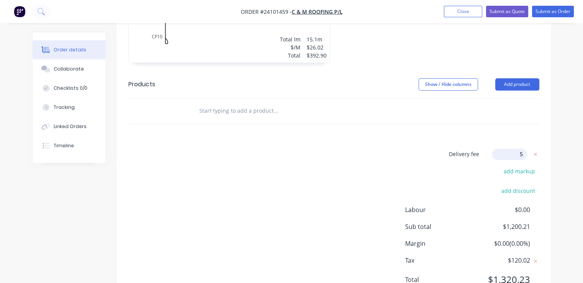
type input "50"
click input "submit" at bounding box center [0, 0] width 0 height 0
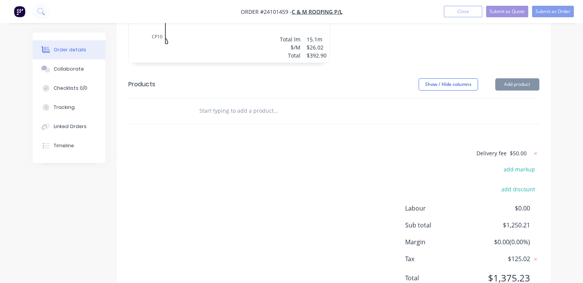
scroll to position [612, 0]
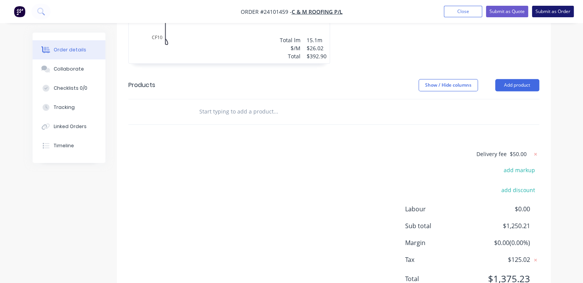
click at [552, 13] on button "Submit as Order" at bounding box center [553, 11] width 42 height 11
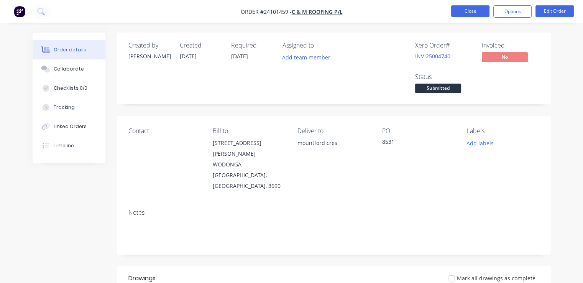
click at [476, 10] on button "Close" at bounding box center [470, 10] width 38 height 11
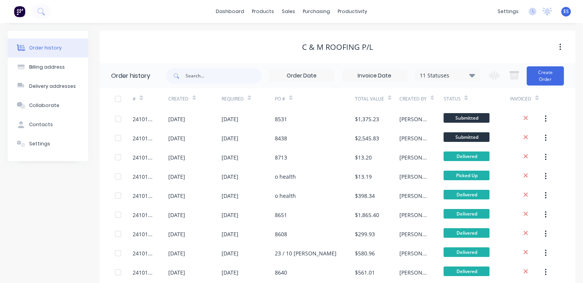
click at [19, 14] on img at bounding box center [19, 11] width 11 height 11
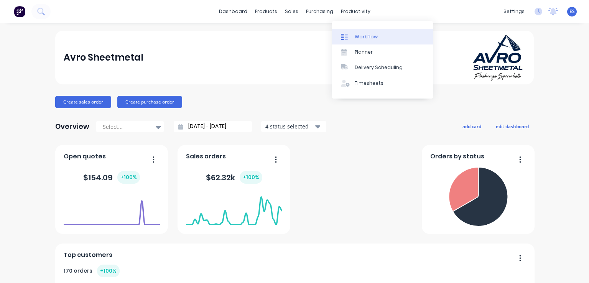
click at [372, 41] on link "Workflow" at bounding box center [383, 36] width 102 height 15
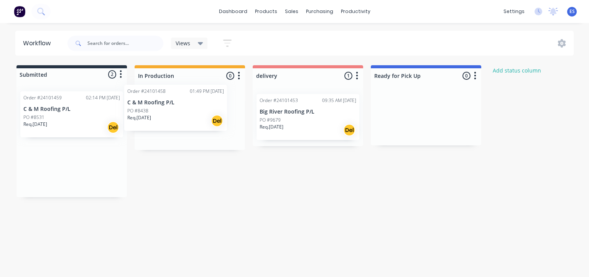
drag, startPoint x: 54, startPoint y: 118, endPoint x: 164, endPoint y: 112, distance: 109.5
click at [164, 112] on div "Submitted 2 Status colour #273444 hex #273444 Save Cancel Summaries Total order…" at bounding box center [355, 131] width 723 height 132
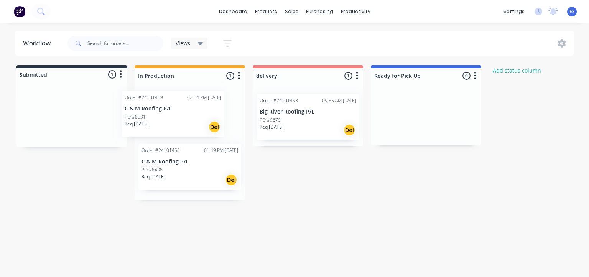
drag, startPoint x: 121, startPoint y: 117, endPoint x: 167, endPoint y: 116, distance: 45.6
click at [167, 116] on div "Submitted 1 Status colour #273444 hex #273444 Save Cancel Summaries Total order…" at bounding box center [355, 132] width 723 height 135
click at [69, 195] on div "Submitted 0 Status colour #273444 hex #273444 Save Cancel Summaries Total order…" at bounding box center [355, 130] width 723 height 131
click at [21, 12] on img at bounding box center [19, 11] width 11 height 11
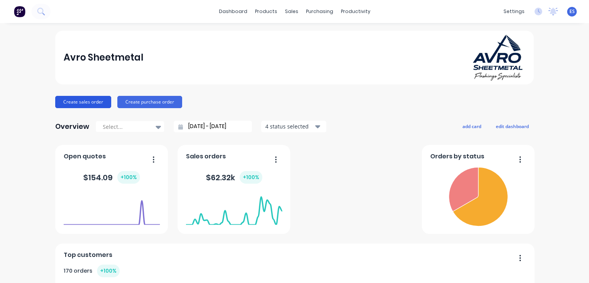
click at [80, 106] on button "Create sales order" at bounding box center [83, 102] width 56 height 12
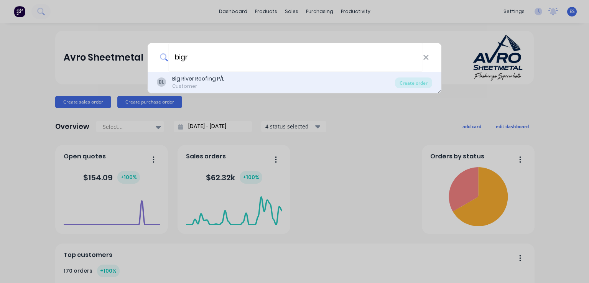
type input "bigr"
click at [225, 77] on div "BL Big River Roofing P/L Customer" at bounding box center [276, 82] width 238 height 15
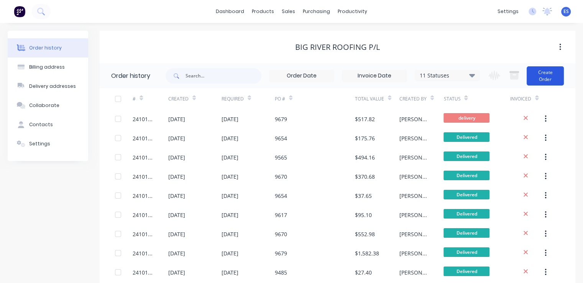
click at [546, 80] on button "Create Order" at bounding box center [545, 75] width 37 height 19
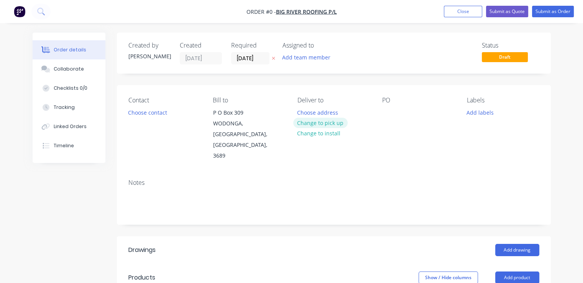
click at [304, 121] on button "Change to pick up" at bounding box center [320, 123] width 54 height 10
click at [394, 110] on div "PO" at bounding box center [418, 129] width 72 height 65
click at [390, 110] on div at bounding box center [388, 112] width 12 height 11
click at [513, 244] on button "Add drawing" at bounding box center [517, 250] width 44 height 12
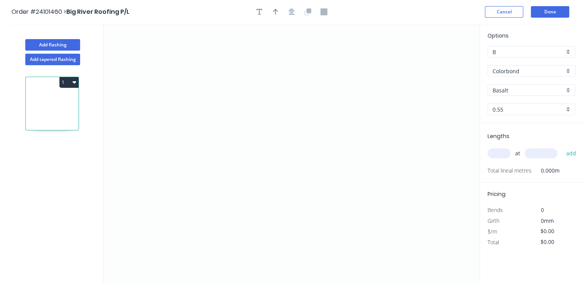
click at [504, 89] on input "Basalt" at bounding box center [529, 90] width 72 height 8
click at [527, 146] on div "Windspray" at bounding box center [531, 144] width 87 height 13
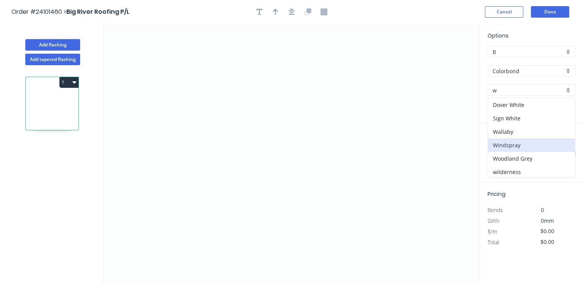
type input "Windspray"
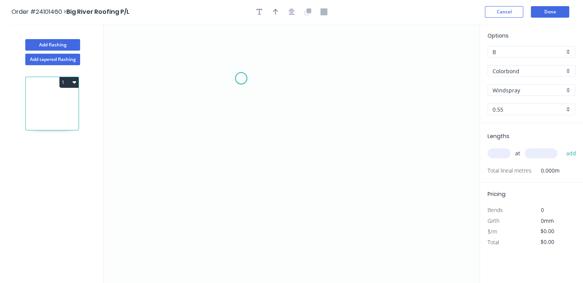
click at [242, 73] on icon "0" at bounding box center [291, 153] width 376 height 259
click at [243, 149] on icon "0" at bounding box center [291, 153] width 376 height 259
click at [342, 145] on icon "0 ?" at bounding box center [291, 153] width 376 height 259
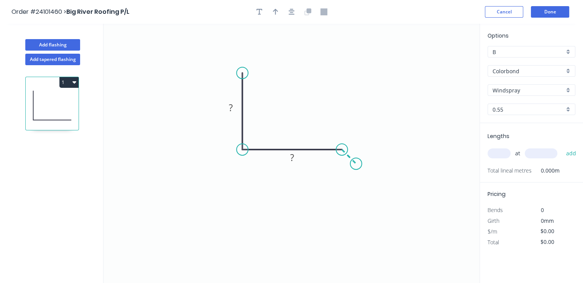
click at [356, 164] on icon "0 ? ?" at bounding box center [291, 153] width 376 height 259
click at [356, 164] on circle at bounding box center [355, 163] width 11 height 11
click at [358, 143] on tspan "?" at bounding box center [357, 144] width 4 height 13
click at [293, 156] on tspan "?" at bounding box center [292, 157] width 4 height 13
click at [230, 111] on tspan "?" at bounding box center [231, 107] width 4 height 13
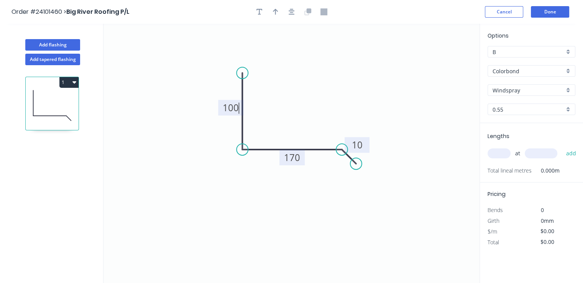
click at [499, 153] on input "text" at bounding box center [499, 153] width 23 height 10
type input "$11.78"
type input "2"
click at [535, 151] on input "text" at bounding box center [541, 153] width 33 height 10
type input "4000"
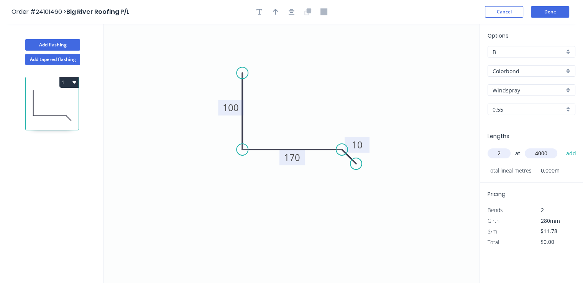
click at [562, 147] on button "add" at bounding box center [571, 153] width 18 height 13
type input "$94.24"
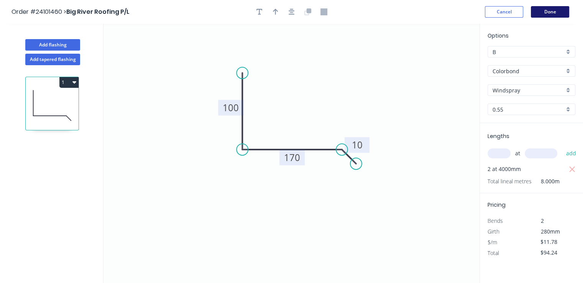
click at [550, 11] on button "Done" at bounding box center [550, 11] width 38 height 11
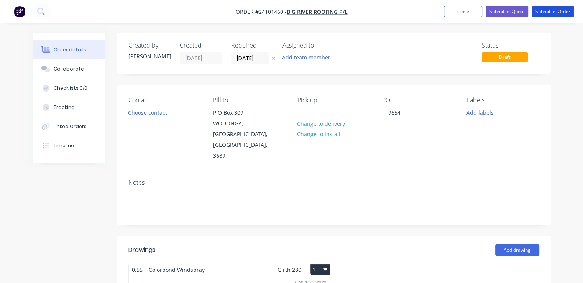
click at [550, 11] on button "Submit as Order" at bounding box center [553, 11] width 42 height 11
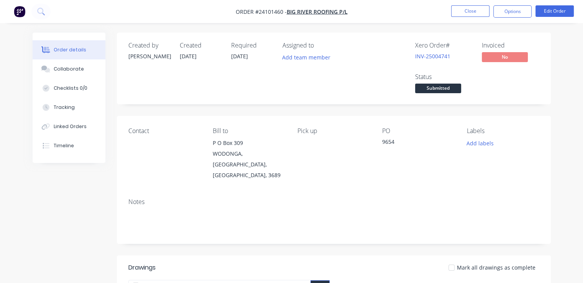
click at [17, 10] on img "button" at bounding box center [19, 11] width 11 height 11
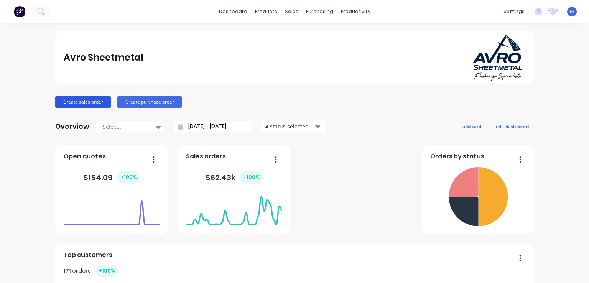
click at [87, 104] on button "Create sales order" at bounding box center [83, 102] width 56 height 12
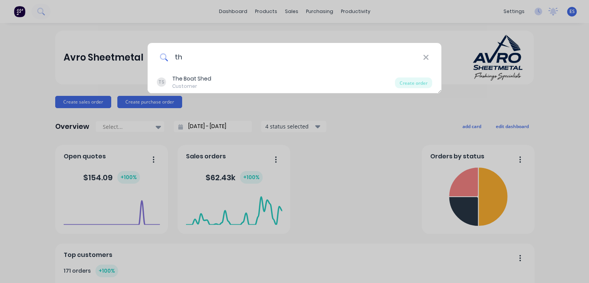
type input "t"
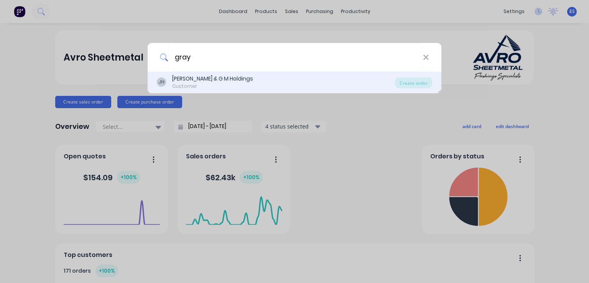
type input "gray"
click at [205, 77] on div "[PERSON_NAME] & G M Holdings" at bounding box center [212, 79] width 81 height 8
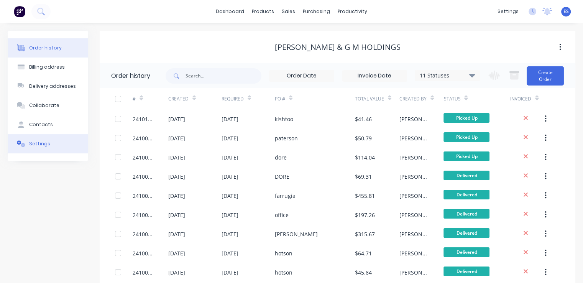
click at [41, 146] on div "Settings" at bounding box center [39, 143] width 21 height 7
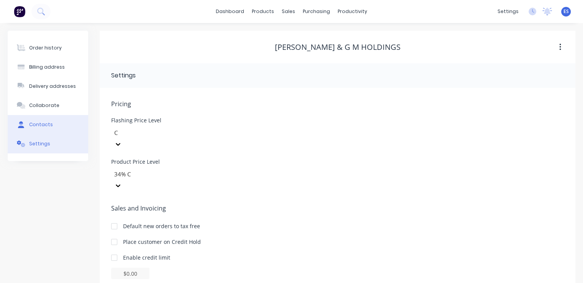
click at [45, 126] on div "Contacts" at bounding box center [41, 124] width 24 height 7
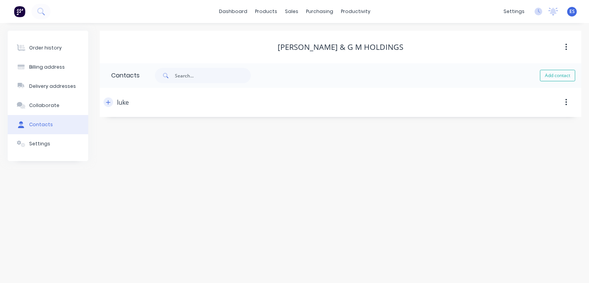
click at [108, 103] on icon "button" at bounding box center [108, 102] width 4 height 4
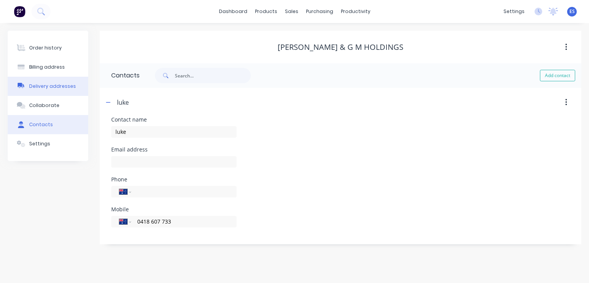
click at [50, 88] on div "Delivery addresses" at bounding box center [52, 86] width 47 height 7
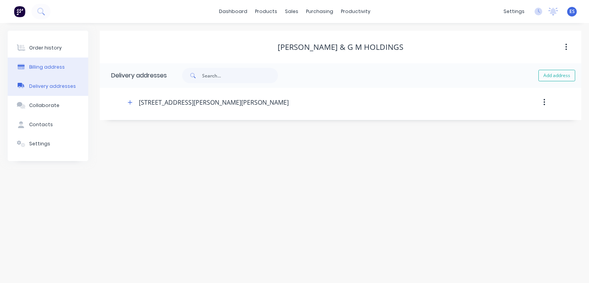
click at [43, 66] on div "Billing address" at bounding box center [47, 67] width 36 height 7
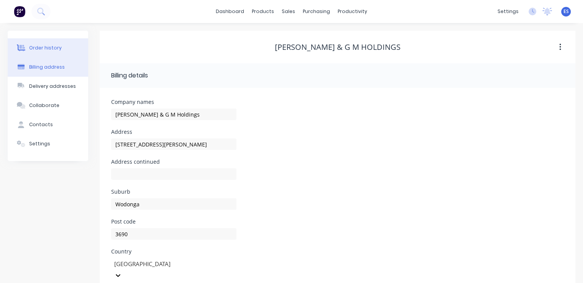
click at [48, 46] on div "Order history" at bounding box center [45, 47] width 33 height 7
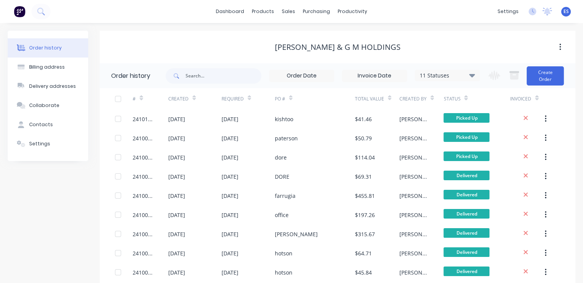
click at [21, 16] on img at bounding box center [19, 11] width 11 height 11
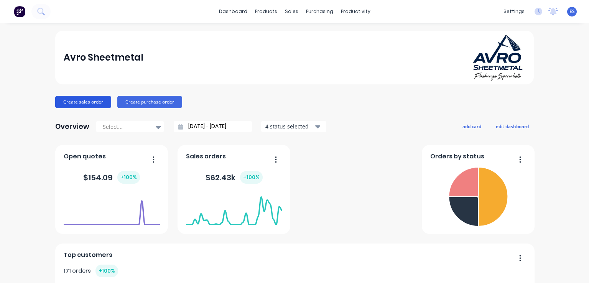
click at [69, 103] on button "Create sales order" at bounding box center [83, 102] width 56 height 12
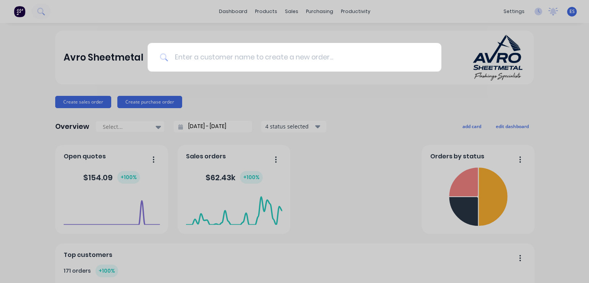
click at [236, 56] on input at bounding box center [298, 57] width 261 height 29
type input "bigr"
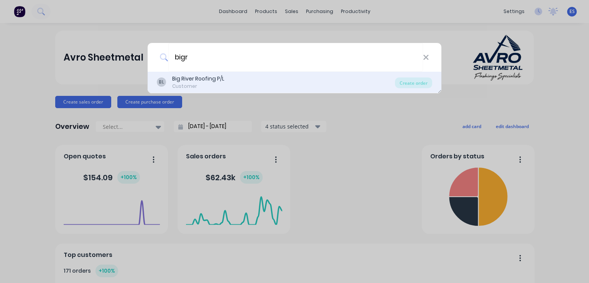
click at [212, 82] on div "Big River Roofing P/L" at bounding box center [198, 79] width 52 height 8
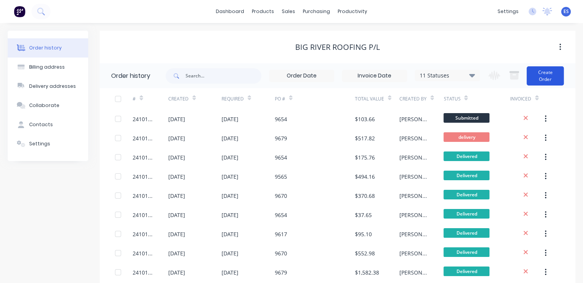
click at [553, 75] on button "Create Order" at bounding box center [545, 75] width 37 height 19
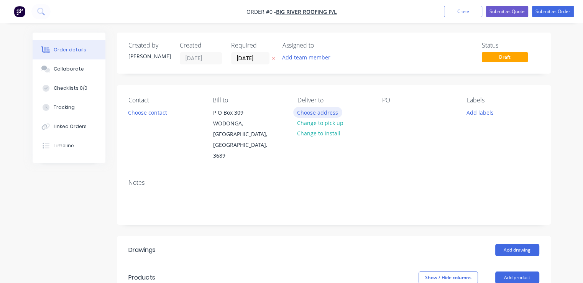
click at [318, 112] on button "Choose address" at bounding box center [317, 112] width 49 height 10
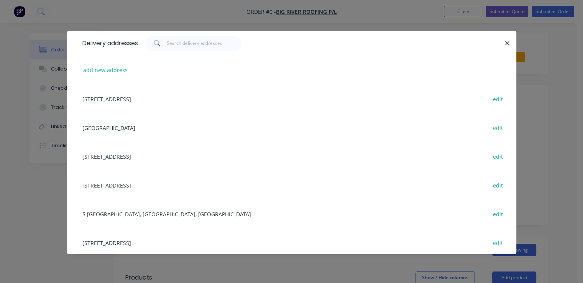
click at [125, 127] on div "[GEOGRAPHIC_DATA] alb edit" at bounding box center [292, 127] width 426 height 29
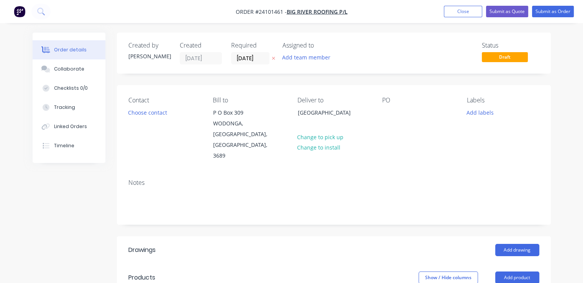
click at [395, 113] on div "PO" at bounding box center [418, 129] width 72 height 65
click at [390, 113] on div at bounding box center [388, 112] width 12 height 11
click at [511, 244] on button "Add drawing" at bounding box center [517, 250] width 44 height 12
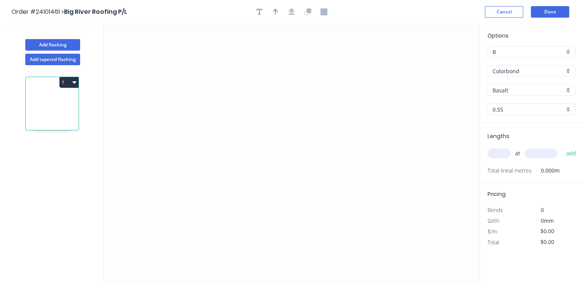
click at [509, 91] on input "Basalt" at bounding box center [529, 90] width 72 height 8
click at [509, 102] on div "Woodland Grey" at bounding box center [531, 104] width 87 height 13
type input "Woodland Grey"
click at [289, 66] on icon "0" at bounding box center [291, 153] width 376 height 259
click at [290, 123] on icon "0" at bounding box center [291, 153] width 376 height 259
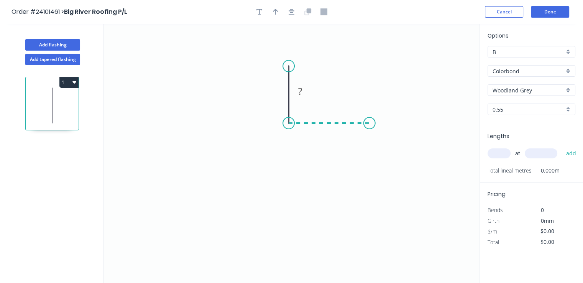
click at [369, 123] on icon "0 ?" at bounding box center [291, 153] width 376 height 259
click at [214, 127] on icon "0 ? ?" at bounding box center [291, 153] width 376 height 259
click at [214, 127] on circle at bounding box center [213, 122] width 11 height 11
drag, startPoint x: 302, startPoint y: 103, endPoint x: 325, endPoint y: 143, distance: 45.7
click at [325, 143] on rect at bounding box center [314, 148] width 25 height 16
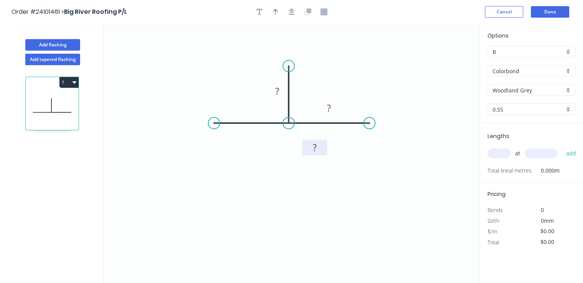
click at [311, 143] on rect at bounding box center [314, 148] width 15 height 11
click at [336, 108] on rect at bounding box center [328, 108] width 15 height 11
click at [273, 89] on rect at bounding box center [276, 91] width 15 height 11
click at [500, 157] on input "text" at bounding box center [499, 153] width 23 height 10
type input "$9.13"
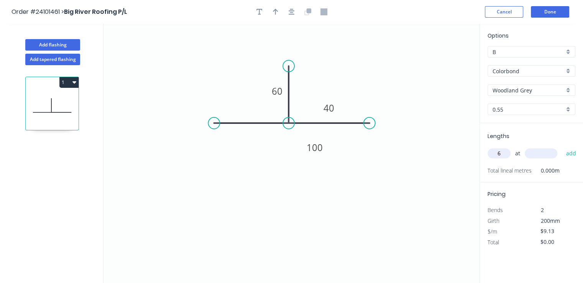
type input "6"
click at [551, 158] on input "text" at bounding box center [541, 153] width 33 height 10
type input "3800"
click at [562, 147] on button "add" at bounding box center [571, 153] width 18 height 13
type input "$208.16"
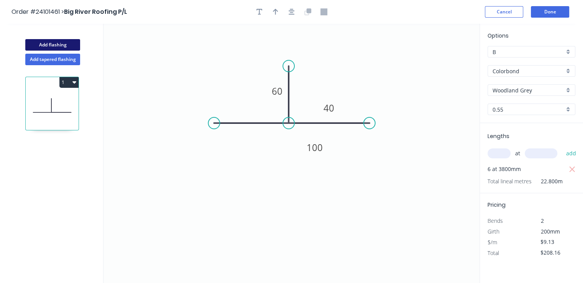
click at [67, 45] on button "Add flashing" at bounding box center [52, 44] width 55 height 11
type input "$0.00"
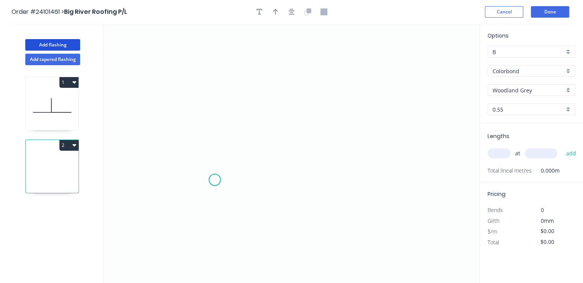
click at [215, 176] on icon "0" at bounding box center [291, 153] width 376 height 259
click at [216, 95] on icon "0" at bounding box center [291, 153] width 376 height 259
click at [310, 93] on icon "0 ?" at bounding box center [291, 153] width 376 height 259
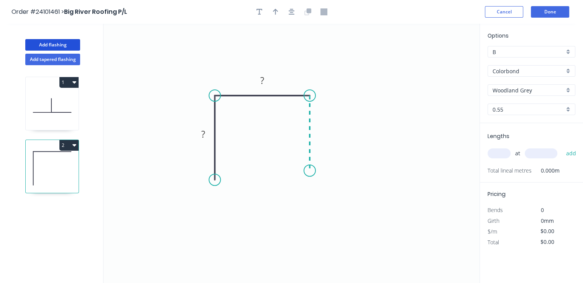
click at [310, 171] on icon "0 ? ?" at bounding box center [291, 153] width 376 height 259
click at [315, 87] on icon "0 ? ? ?" at bounding box center [291, 153] width 376 height 259
click at [293, 87] on icon at bounding box center [301, 87] width 16 height 0
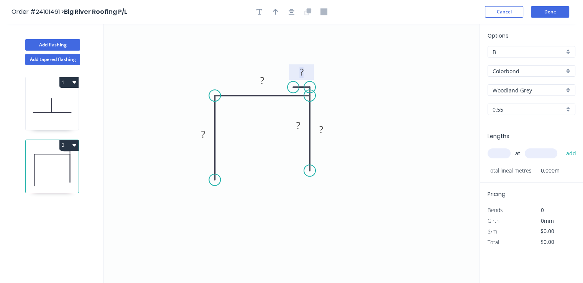
click at [301, 71] on tspan "?" at bounding box center [301, 72] width 4 height 13
click at [324, 130] on rect at bounding box center [321, 130] width 15 height 11
click at [299, 128] on tspan "?" at bounding box center [298, 125] width 4 height 13
click at [263, 82] on tspan "?" at bounding box center [262, 80] width 4 height 13
click at [205, 137] on tspan "?" at bounding box center [203, 134] width 4 height 13
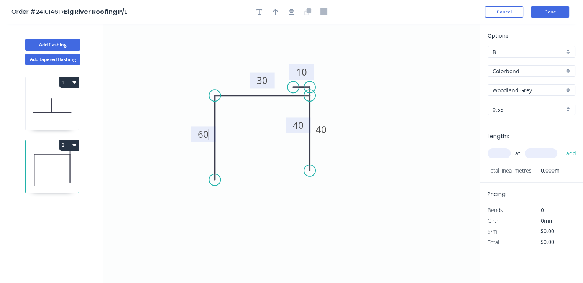
click at [500, 152] on input "text" at bounding box center [499, 153] width 23 height 10
type input "$11.04"
type input "6"
click at [544, 155] on input "text" at bounding box center [541, 153] width 33 height 10
type input "5600"
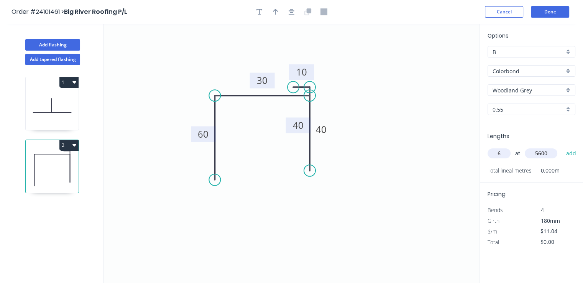
click at [562, 147] on button "add" at bounding box center [571, 153] width 18 height 13
type input "$370.94"
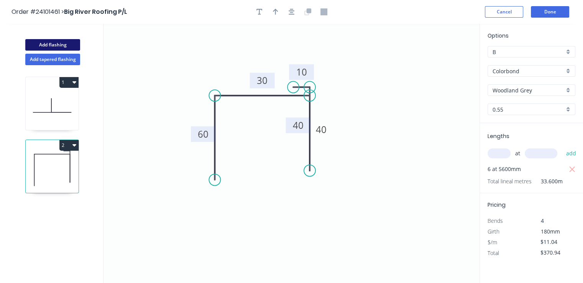
click at [46, 42] on button "Add flashing" at bounding box center [52, 44] width 55 height 11
type input "$0.00"
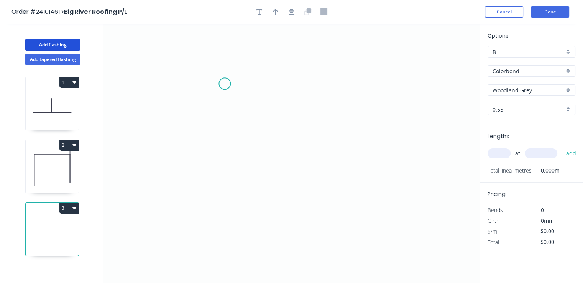
click at [225, 84] on icon "0" at bounding box center [291, 153] width 376 height 259
click at [221, 162] on icon "0" at bounding box center [291, 153] width 376 height 259
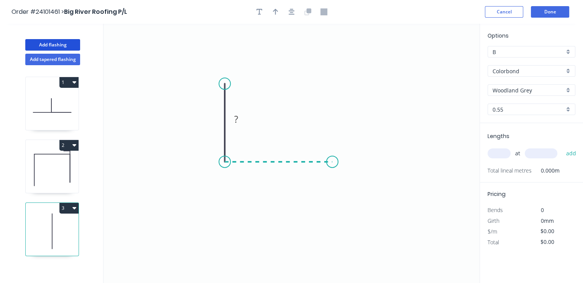
click at [332, 162] on icon "0 ?" at bounding box center [291, 153] width 376 height 259
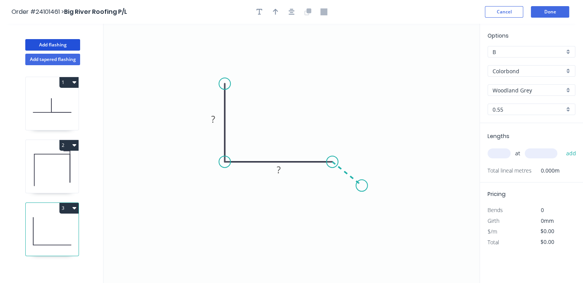
click at [362, 186] on icon "0 ? ?" at bounding box center [291, 153] width 376 height 259
click at [328, 174] on tspan "º" at bounding box center [327, 179] width 3 height 13
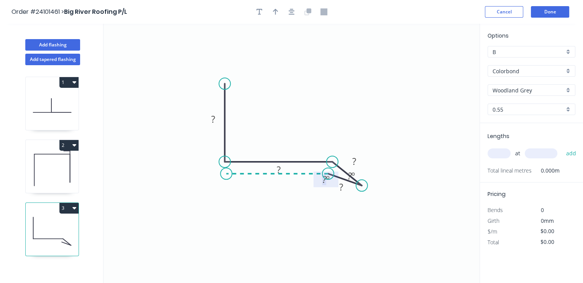
click at [226, 178] on icon "0 ? ? ? ? ? º ? º" at bounding box center [291, 153] width 376 height 259
click at [279, 168] on tspan "?" at bounding box center [279, 169] width 4 height 13
click at [278, 153] on tspan "?" at bounding box center [277, 158] width 4 height 13
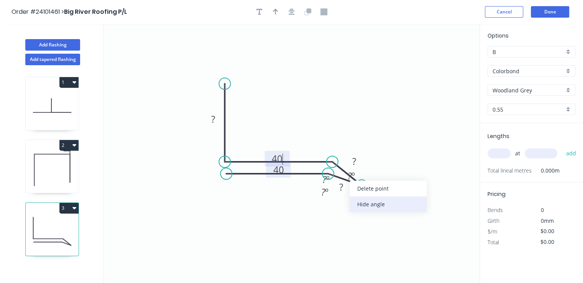
click at [360, 201] on div "Hide angle" at bounding box center [388, 204] width 77 height 16
click at [328, 201] on div "Hide angle" at bounding box center [361, 206] width 77 height 16
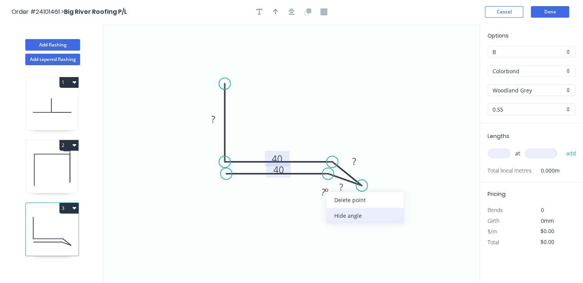
click at [335, 210] on div "Hide angle" at bounding box center [365, 216] width 77 height 16
click at [341, 189] on tspan "?" at bounding box center [341, 187] width 4 height 13
click at [353, 160] on tspan "?" at bounding box center [354, 160] width 4 height 13
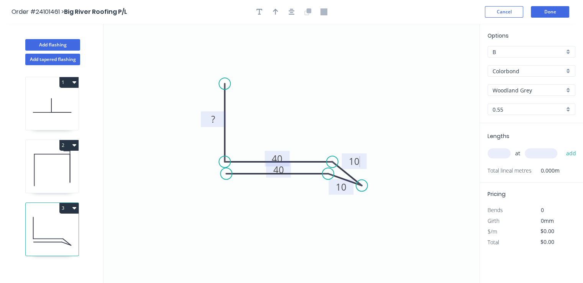
click at [215, 123] on rect at bounding box center [212, 119] width 15 height 11
click at [493, 153] on input "text" at bounding box center [499, 153] width 23 height 10
type input "$11.04"
type input "10"
click at [533, 154] on input "text" at bounding box center [541, 153] width 33 height 10
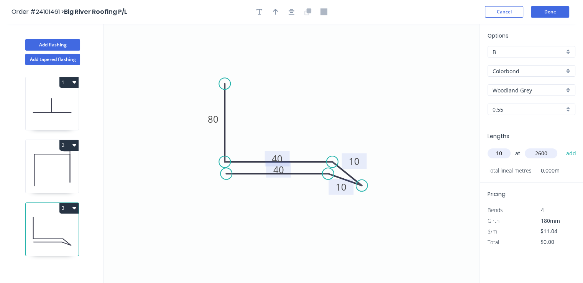
type input "2600"
click at [562, 147] on button "add" at bounding box center [571, 153] width 18 height 13
type input "$287.04"
type input "8"
click at [533, 154] on input "text" at bounding box center [541, 153] width 33 height 10
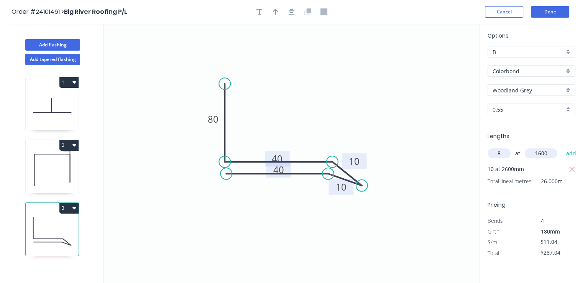
type input "1600"
click at [562, 147] on button "add" at bounding box center [571, 153] width 18 height 13
type input "$428.35"
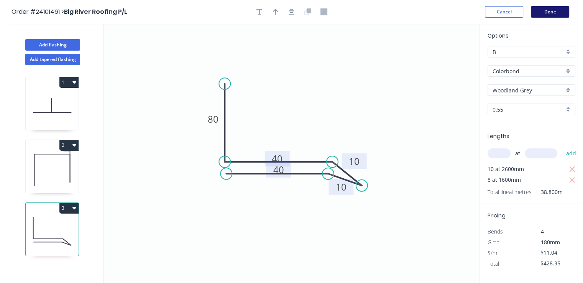
click at [545, 11] on button "Done" at bounding box center [550, 11] width 38 height 11
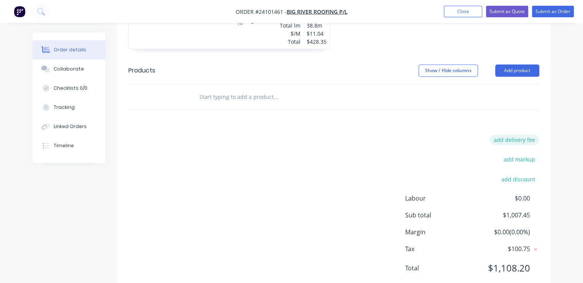
click at [509, 135] on button "add delivery fee" at bounding box center [514, 140] width 49 height 10
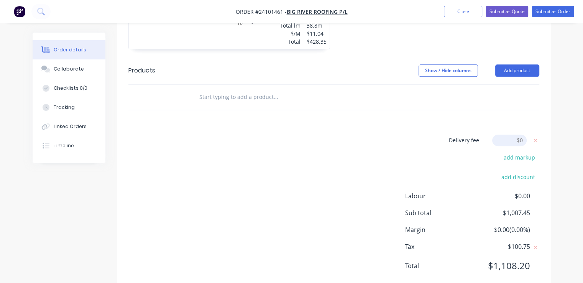
scroll to position [478, 0]
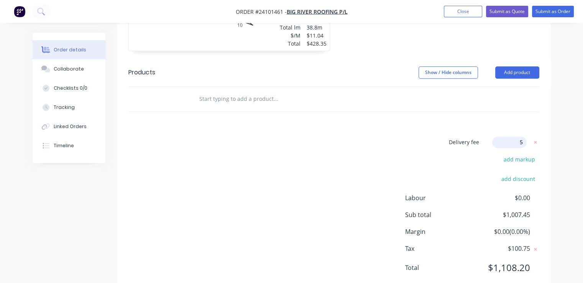
type input "50"
click input "submit" at bounding box center [0, 0] width 0 height 0
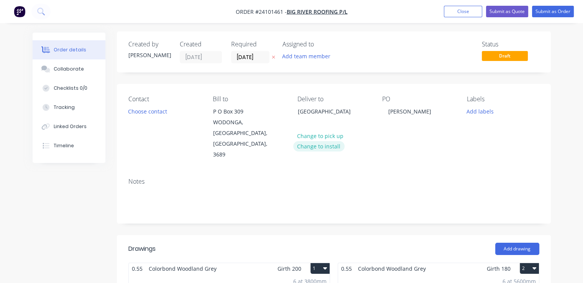
scroll to position [0, 0]
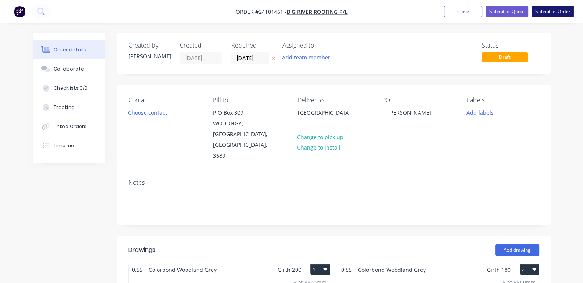
click at [548, 8] on button "Submit as Order" at bounding box center [553, 11] width 42 height 11
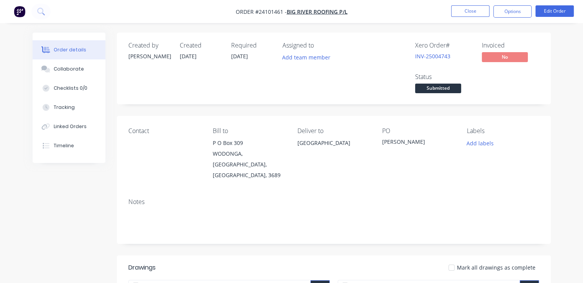
click at [23, 13] on img "button" at bounding box center [19, 11] width 11 height 11
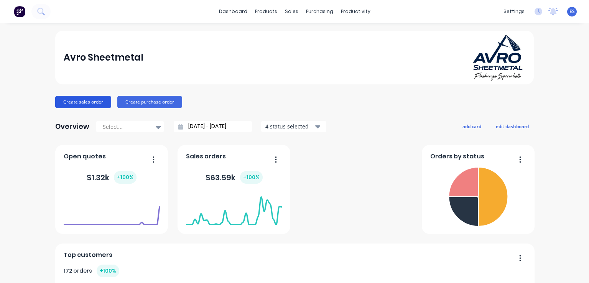
click at [85, 99] on button "Create sales order" at bounding box center [83, 102] width 56 height 12
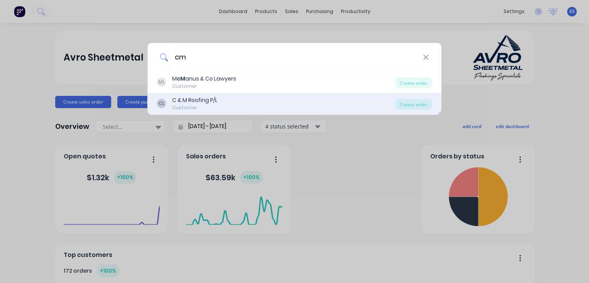
type input "cm"
click at [200, 101] on div "C & M Roofing P/L" at bounding box center [194, 100] width 45 height 8
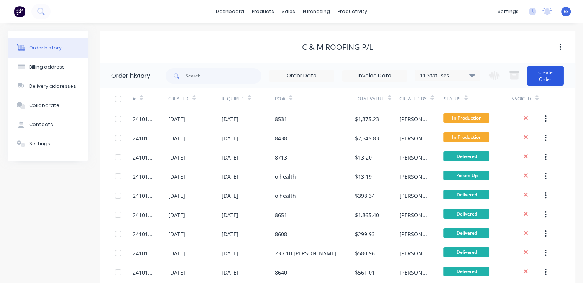
click at [552, 80] on button "Create Order" at bounding box center [545, 75] width 37 height 19
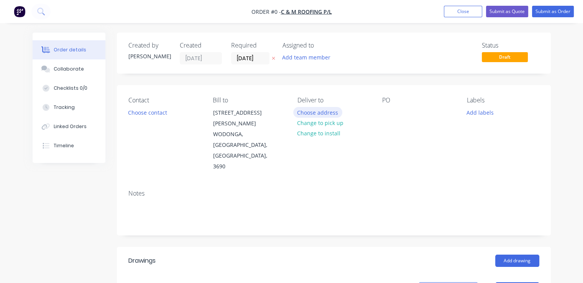
click at [327, 112] on button "Choose address" at bounding box center [317, 112] width 49 height 10
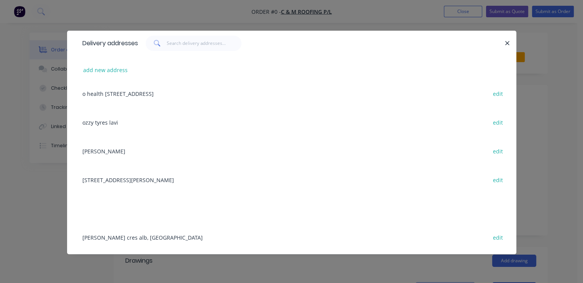
scroll to position [307, 0]
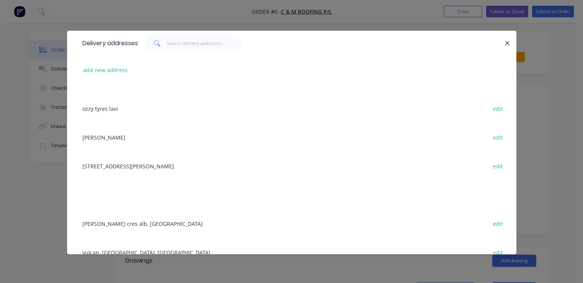
click at [97, 169] on div "[STREET_ADDRESS][PERSON_NAME]" at bounding box center [292, 165] width 426 height 29
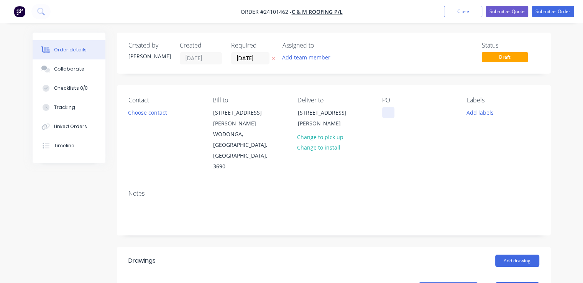
click at [390, 109] on div at bounding box center [388, 112] width 12 height 11
click at [516, 255] on button "Add drawing" at bounding box center [517, 261] width 44 height 12
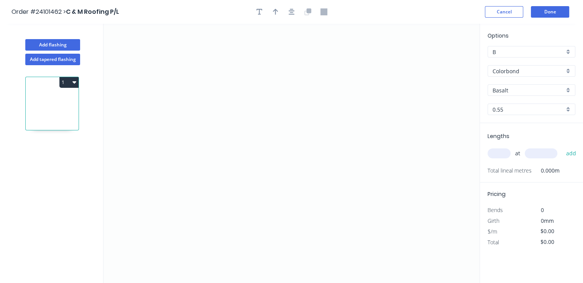
click at [512, 91] on input "Basalt" at bounding box center [529, 90] width 72 height 8
click at [514, 105] on div "Woodland Grey" at bounding box center [531, 104] width 87 height 13
type input "Woodland Grey"
click at [339, 128] on icon "0" at bounding box center [291, 153] width 376 height 259
click at [358, 141] on icon "0" at bounding box center [291, 153] width 376 height 259
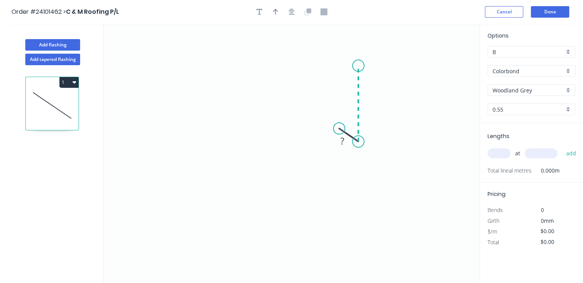
click at [365, 66] on icon "0 ?" at bounding box center [291, 153] width 376 height 259
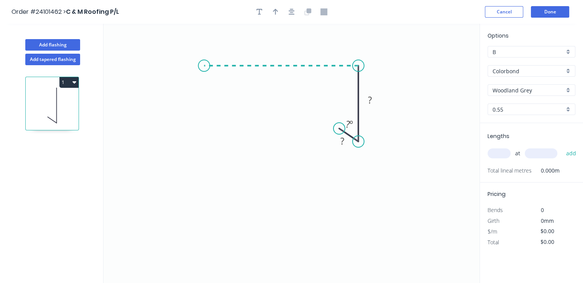
click at [204, 69] on icon "0 ? ? ? º" at bounding box center [291, 153] width 376 height 259
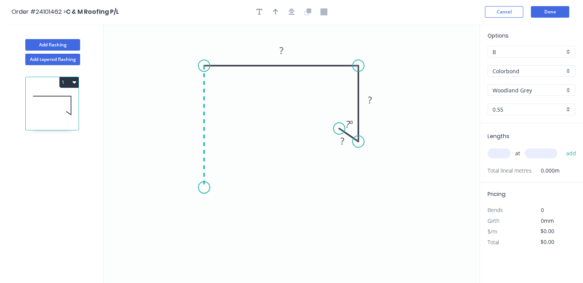
click at [204, 187] on icon "0 ? ? ? ? º" at bounding box center [291, 153] width 376 height 259
click at [220, 201] on icon "0 ? ? ? ? ? º" at bounding box center [291, 153] width 376 height 259
click at [209, 201] on rect at bounding box center [204, 200] width 15 height 11
click at [196, 125] on rect at bounding box center [192, 123] width 15 height 11
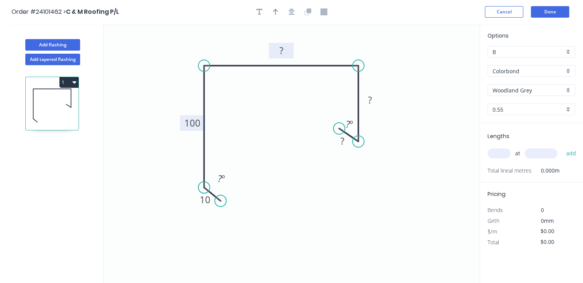
click at [279, 48] on tspan "?" at bounding box center [281, 50] width 4 height 13
click at [373, 103] on rect at bounding box center [369, 100] width 15 height 11
click at [348, 142] on rect at bounding box center [342, 141] width 15 height 11
click at [497, 153] on input "text" at bounding box center [499, 153] width 23 height 10
type input "$15.02"
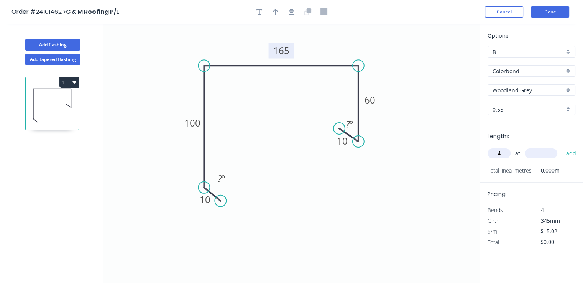
type input "4"
click at [545, 155] on input "text" at bounding box center [541, 153] width 33 height 10
type input "5850"
click at [562, 147] on button "add" at bounding box center [571, 153] width 18 height 13
type input "$351.47"
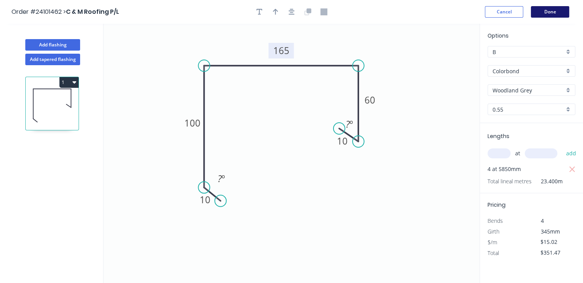
click at [550, 11] on button "Done" at bounding box center [550, 11] width 38 height 11
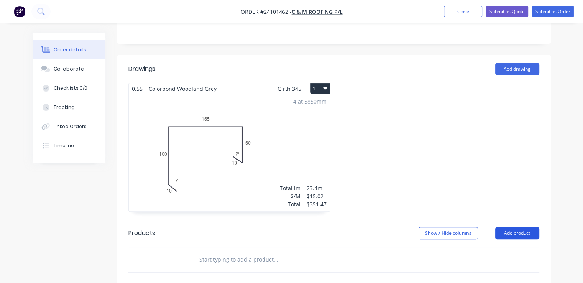
scroll to position [230, 0]
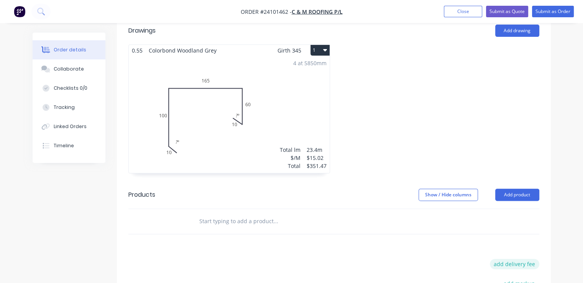
click at [517, 259] on button "add delivery fee" at bounding box center [514, 264] width 49 height 10
type input "60"
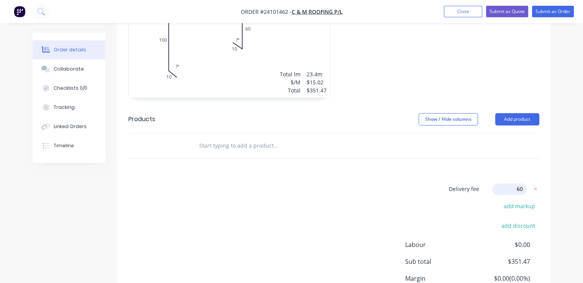
scroll to position [307, 0]
click input "submit" at bounding box center [0, 0] width 0 height 0
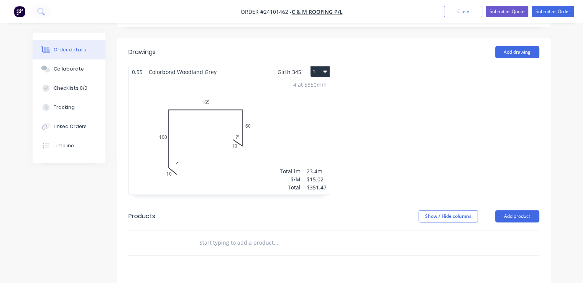
scroll to position [192, 0]
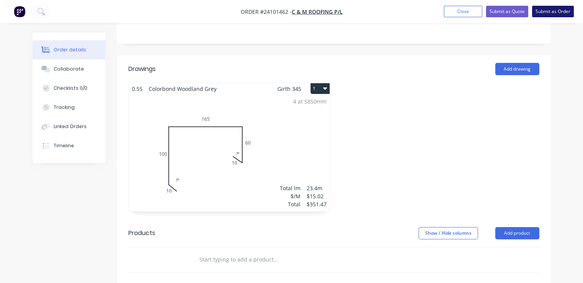
click at [558, 13] on button "Submit as Order" at bounding box center [553, 11] width 42 height 11
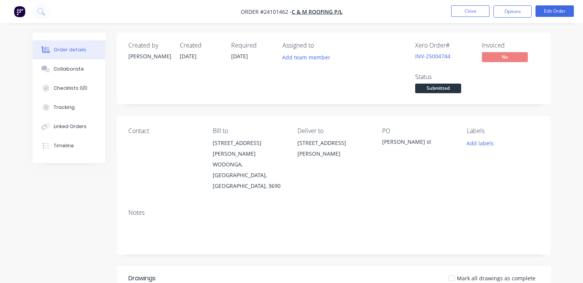
click at [17, 14] on img "button" at bounding box center [19, 11] width 11 height 11
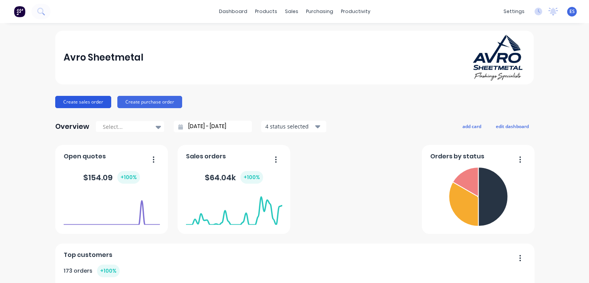
click at [80, 105] on button "Create sales order" at bounding box center [83, 102] width 56 height 12
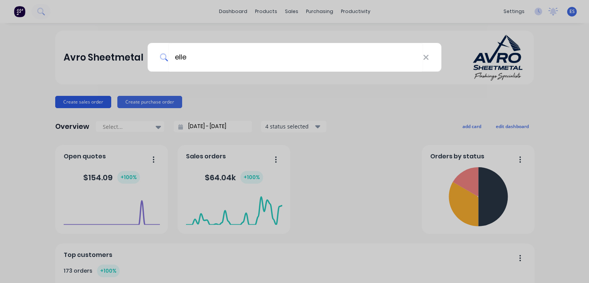
type input "[PERSON_NAME]"
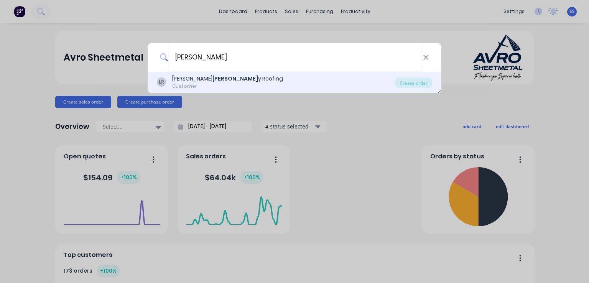
click at [213, 78] on div "[PERSON_NAME] y Roofing" at bounding box center [227, 79] width 111 height 8
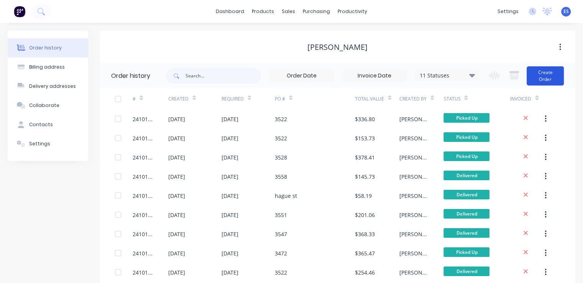
click at [552, 76] on button "Create Order" at bounding box center [545, 75] width 37 height 19
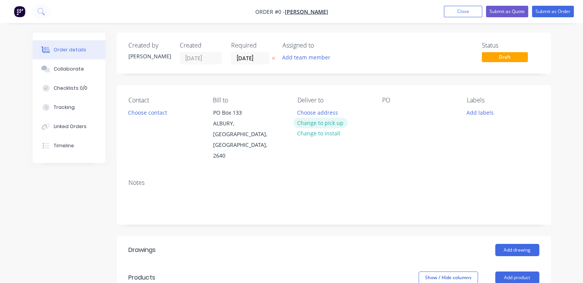
click at [335, 125] on button "Change to pick up" at bounding box center [320, 123] width 54 height 10
click at [154, 118] on div "Contact Choose contact" at bounding box center [164, 129] width 72 height 65
click at [159, 112] on button "Choose contact" at bounding box center [147, 112] width 47 height 10
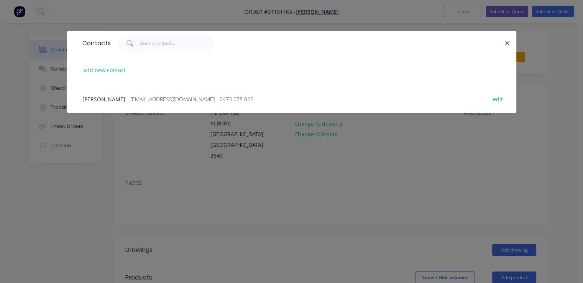
click at [159, 103] on div "[PERSON_NAME] - [EMAIL_ADDRESS][DOMAIN_NAME] - 0473 078 022" at bounding box center [167, 99] width 171 height 8
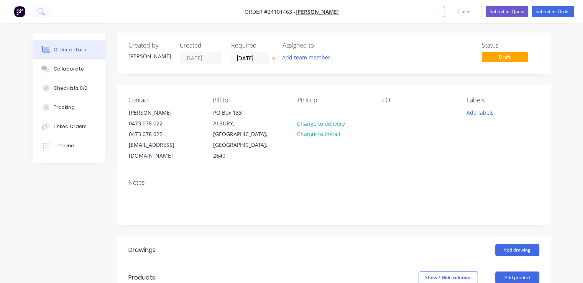
click at [392, 118] on div "PO" at bounding box center [418, 129] width 72 height 65
click at [382, 111] on div at bounding box center [388, 112] width 12 height 11
click at [525, 244] on button "Add drawing" at bounding box center [517, 250] width 44 height 12
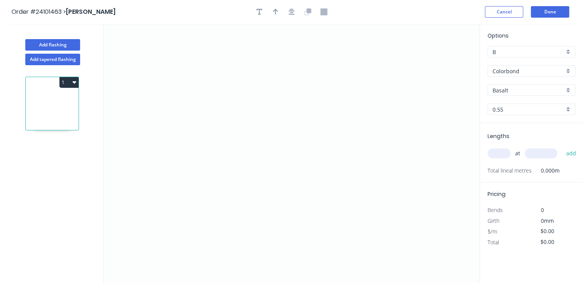
click at [510, 91] on input "Basalt" at bounding box center [529, 90] width 72 height 8
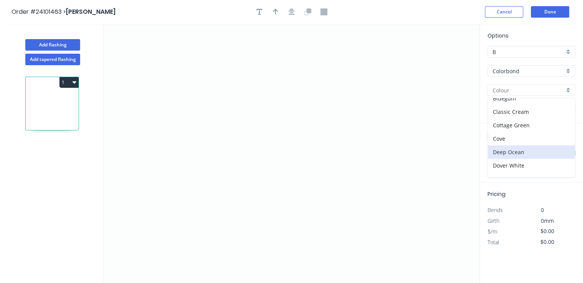
scroll to position [38, 0]
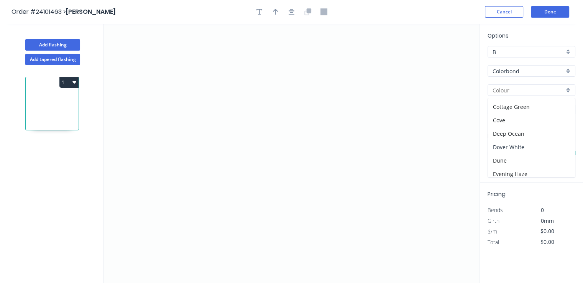
click at [511, 144] on div "Dover White" at bounding box center [531, 146] width 87 height 13
type input "Dover White"
click at [228, 98] on icon "0" at bounding box center [291, 153] width 376 height 259
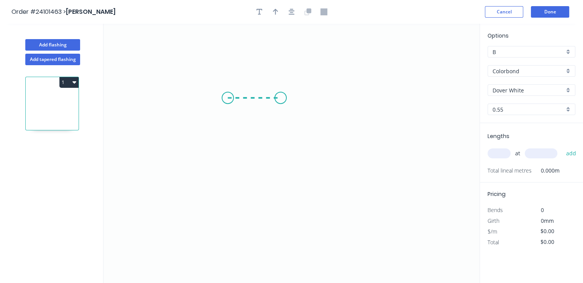
click at [281, 97] on icon "0" at bounding box center [291, 153] width 376 height 259
click at [281, 199] on icon "0 ?" at bounding box center [291, 153] width 376 height 259
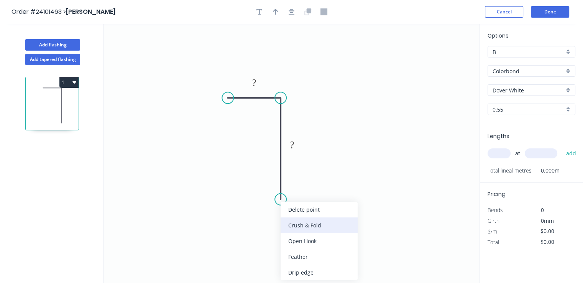
click at [291, 227] on div "Crush & Fold" at bounding box center [319, 225] width 77 height 16
click at [295, 228] on div "Flip bend" at bounding box center [317, 228] width 77 height 16
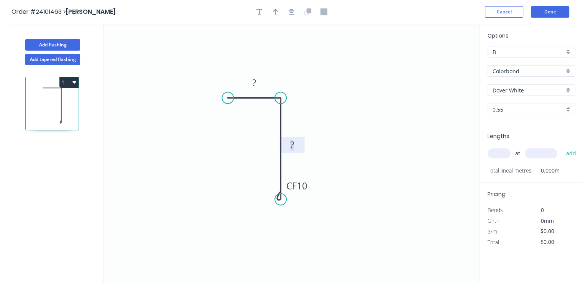
click at [291, 141] on tspan "?" at bounding box center [292, 144] width 4 height 13
click at [251, 81] on rect at bounding box center [253, 83] width 15 height 11
click at [496, 154] on input "text" at bounding box center [499, 153] width 23 height 10
type input "$11.78"
click at [536, 157] on input "text" at bounding box center [541, 153] width 33 height 10
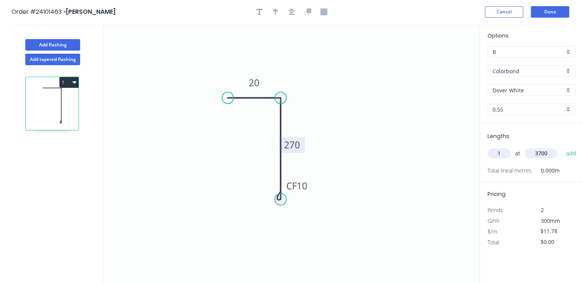
click at [562, 147] on button "add" at bounding box center [571, 153] width 18 height 13
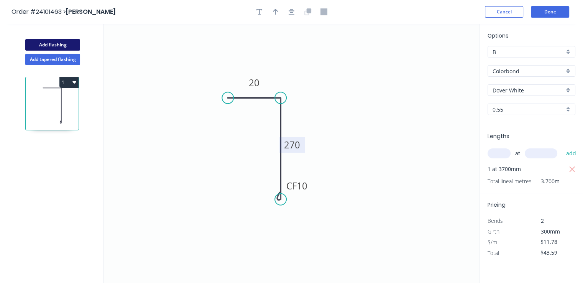
click at [52, 46] on button "Add flashing" at bounding box center [52, 44] width 55 height 11
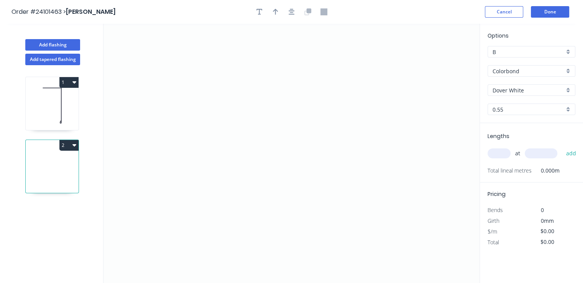
click at [512, 90] on input "Dover White" at bounding box center [529, 90] width 72 height 8
click at [517, 106] on div "Pale Eucalypt" at bounding box center [531, 104] width 87 height 13
click at [275, 74] on icon "0" at bounding box center [291, 153] width 376 height 259
click at [271, 181] on icon "0" at bounding box center [291, 153] width 376 height 259
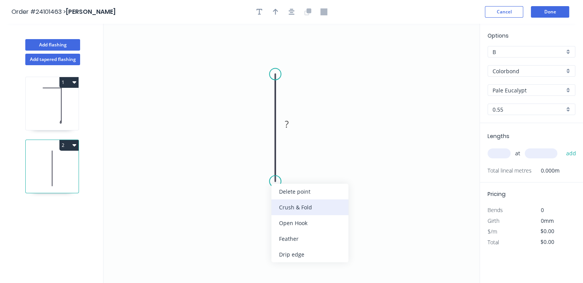
click at [296, 207] on div "Crush & Fold" at bounding box center [309, 207] width 77 height 16
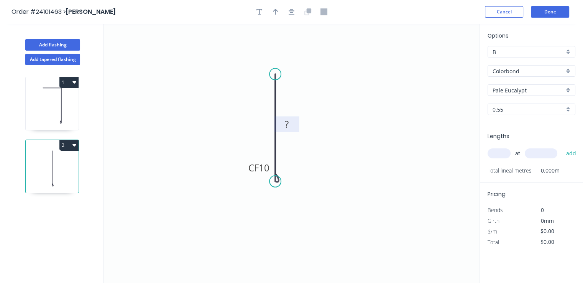
click at [293, 126] on rect at bounding box center [286, 124] width 15 height 11
click at [494, 151] on input "text" at bounding box center [499, 153] width 23 height 10
click at [545, 151] on input "text" at bounding box center [541, 153] width 33 height 10
click at [562, 147] on button "add" at bounding box center [571, 153] width 18 height 13
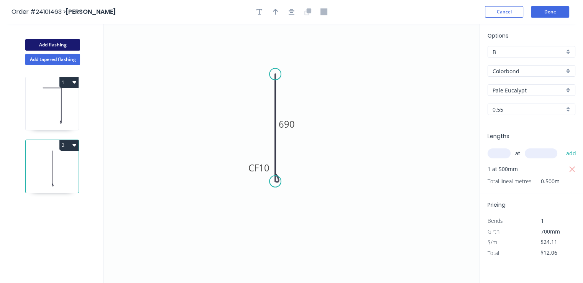
click at [54, 42] on button "Add flashing" at bounding box center [52, 44] width 55 height 11
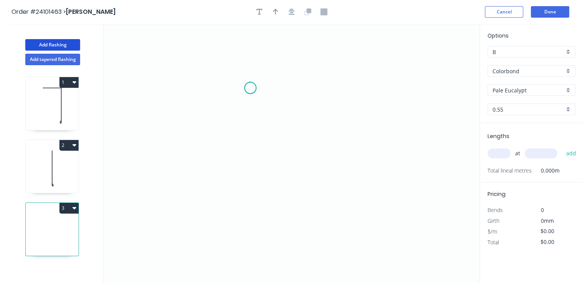
click at [250, 88] on icon "0" at bounding box center [291, 153] width 376 height 259
click at [250, 161] on icon "0" at bounding box center [291, 153] width 376 height 259
click at [337, 158] on icon "0 ?" at bounding box center [291, 153] width 376 height 259
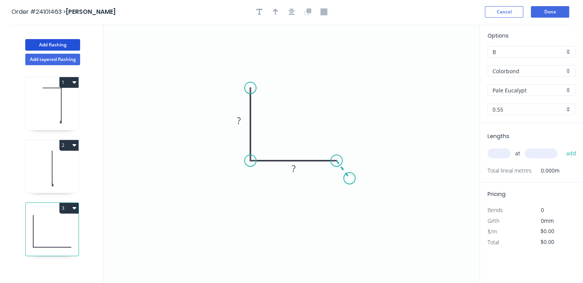
click at [350, 178] on icon "0 ? ?" at bounding box center [291, 153] width 376 height 259
click at [350, 178] on circle at bounding box center [349, 177] width 11 height 11
click at [352, 155] on tspan "?" at bounding box center [352, 159] width 4 height 13
click at [295, 169] on tspan "?" at bounding box center [293, 168] width 4 height 13
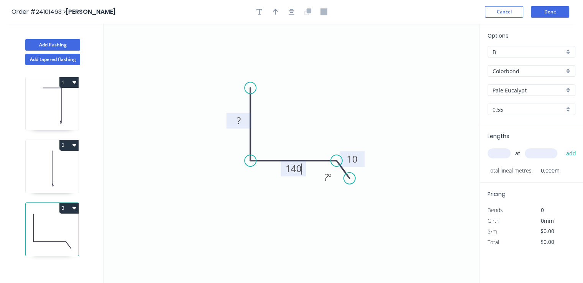
click at [241, 119] on tspan "?" at bounding box center [239, 120] width 4 height 13
click at [320, 109] on icon "0 850 140 10 ? º" at bounding box center [291, 153] width 376 height 259
click at [495, 152] on input "text" at bounding box center [499, 153] width 23 height 10
click at [537, 153] on input "text" at bounding box center [541, 153] width 33 height 10
click at [562, 147] on button "add" at bounding box center [571, 153] width 18 height 13
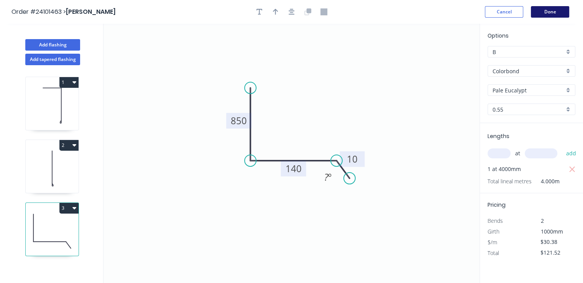
click at [550, 10] on button "Done" at bounding box center [550, 11] width 38 height 11
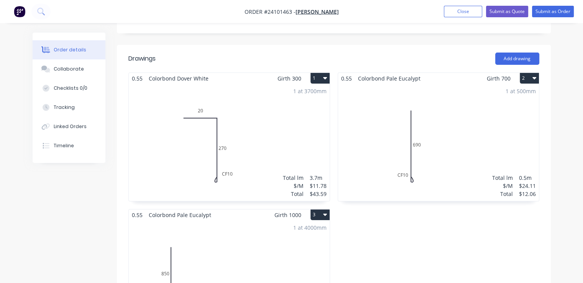
scroll to position [146, 0]
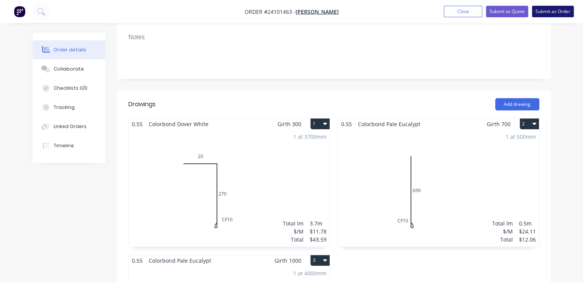
click at [543, 12] on button "Submit as Order" at bounding box center [553, 11] width 42 height 11
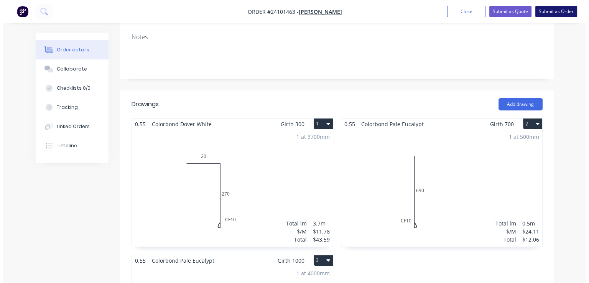
scroll to position [0, 0]
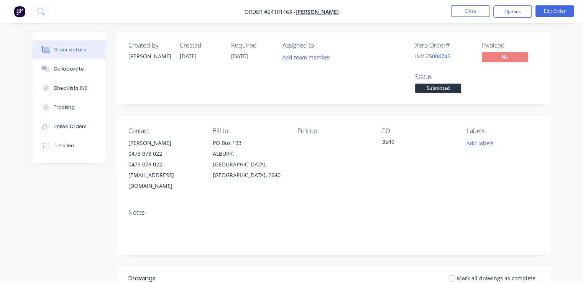
click at [17, 10] on img "button" at bounding box center [19, 11] width 11 height 11
